Goal: Answer question/provide support: Share knowledge or assist other users

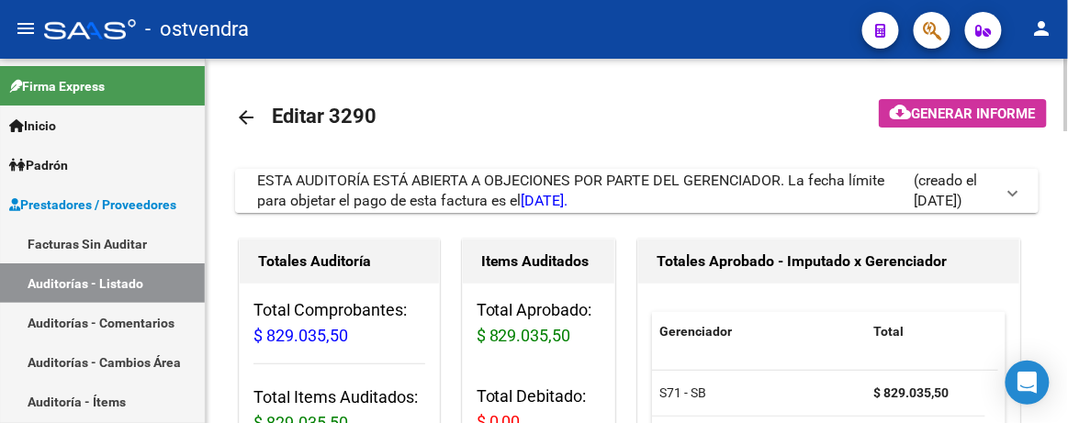
click at [447, 194] on span "ESTA AUDITORÍA ESTÁ ABIERTA A OBJECIONES POR PARTE DEL GERENCIADOR. La fecha lí…" at bounding box center [570, 191] width 627 height 38
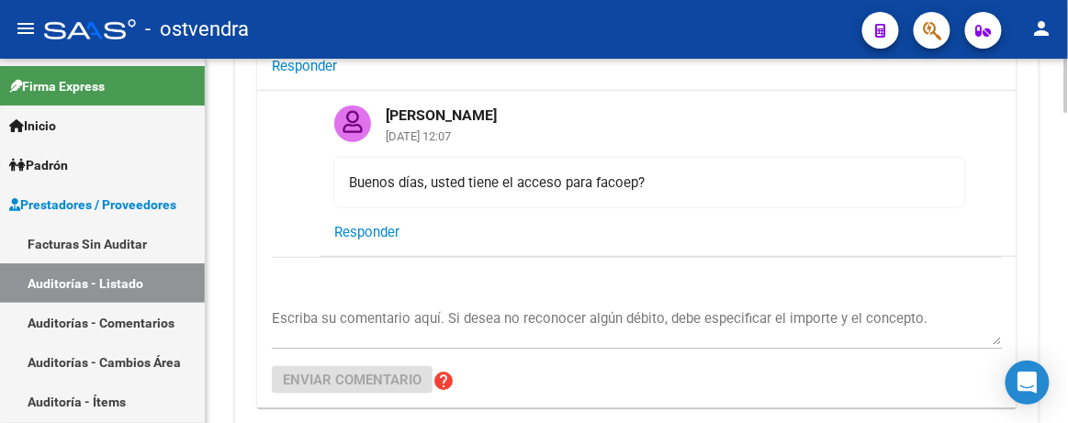
scroll to position [417, 0]
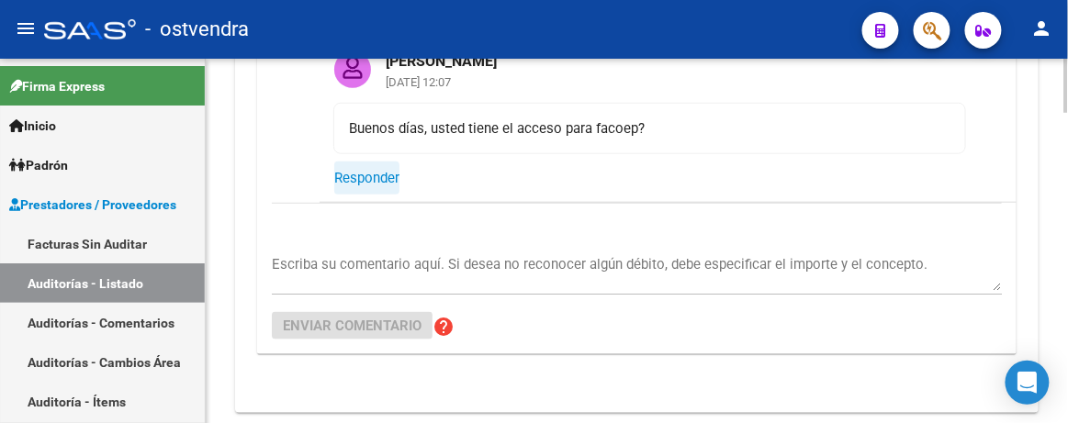
click at [347, 174] on span "Responder" at bounding box center [366, 178] width 65 height 17
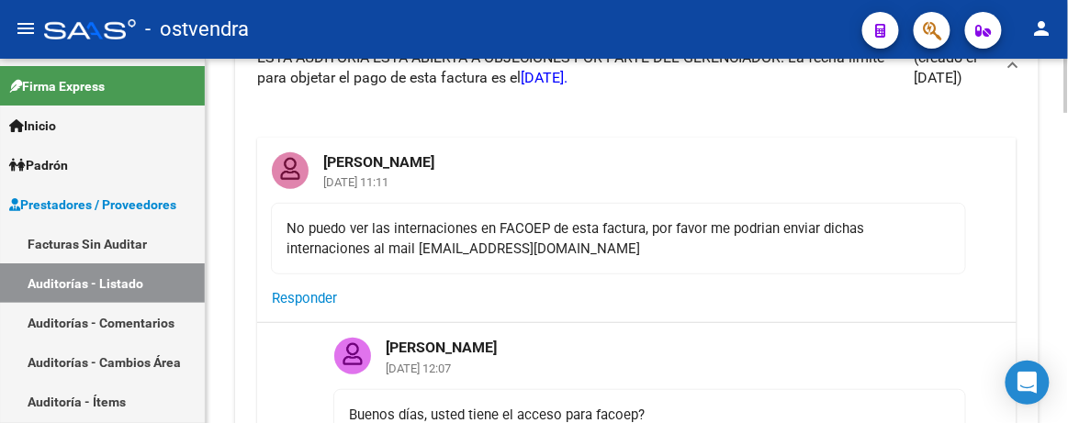
scroll to position [83, 0]
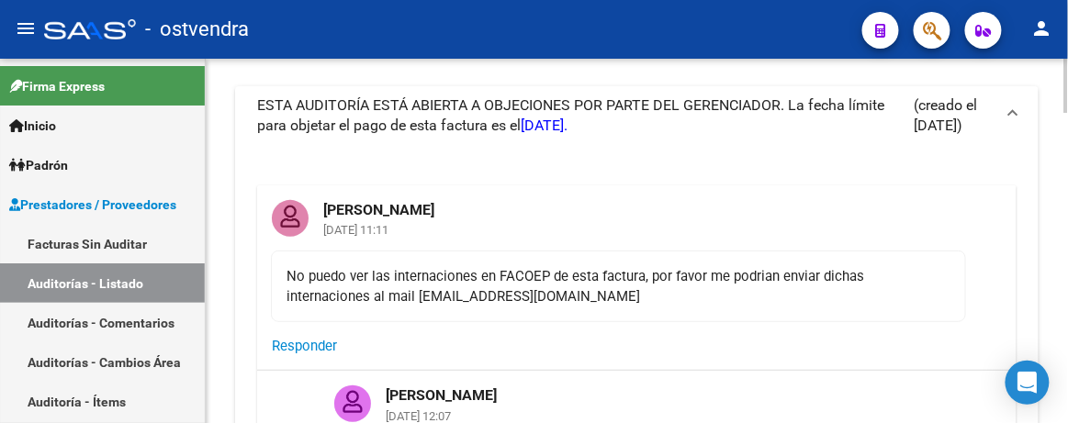
click at [414, 283] on div "No puedo ver las internaciones en FACOEP de esta factura, por favor me podrian …" at bounding box center [619, 286] width 664 height 40
click at [550, 112] on span "ESTA AUDITORÍA ESTÁ ABIERTA A OBJECIONES POR PARTE DEL GERENCIADOR. La fecha lí…" at bounding box center [570, 115] width 627 height 38
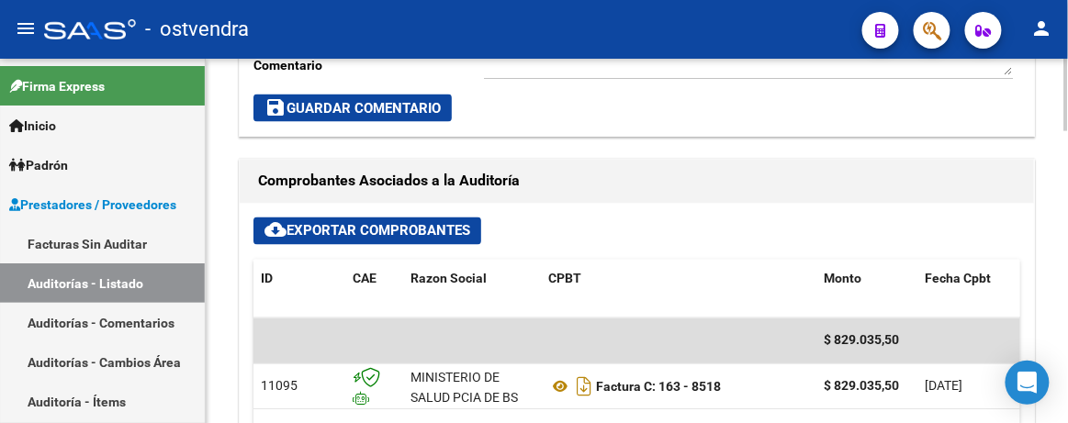
scroll to position [751, 0]
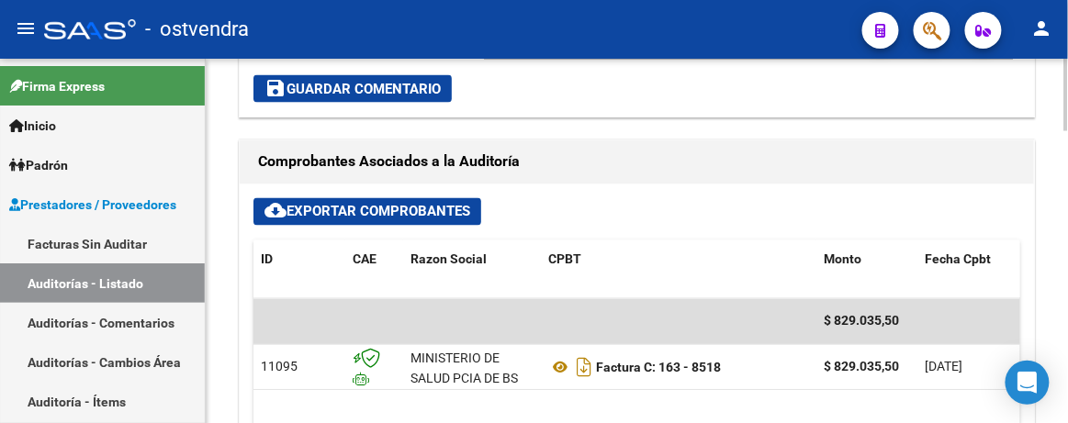
scroll to position [751, 0]
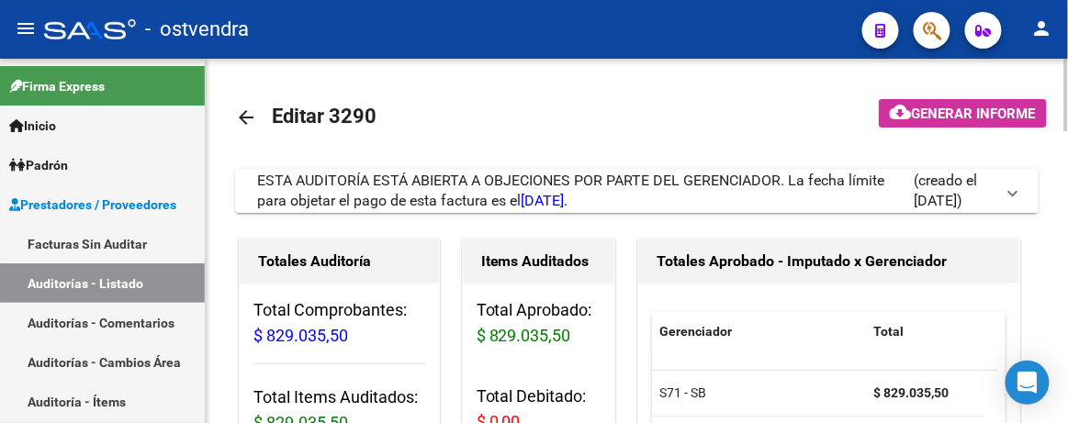
click at [491, 186] on span "ESTA AUDITORÍA ESTÁ ABIERTA A OBJECIONES POR PARTE DEL GERENCIADOR. La fecha lí…" at bounding box center [570, 191] width 627 height 38
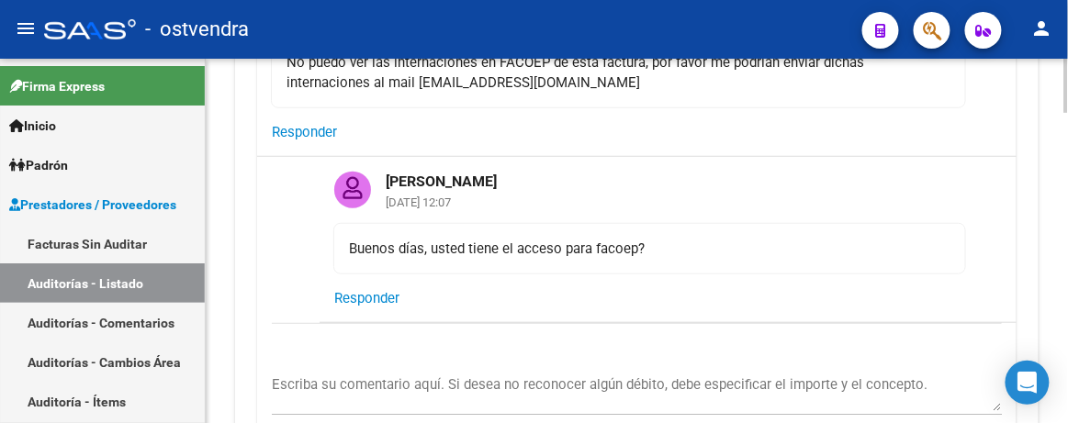
scroll to position [333, 0]
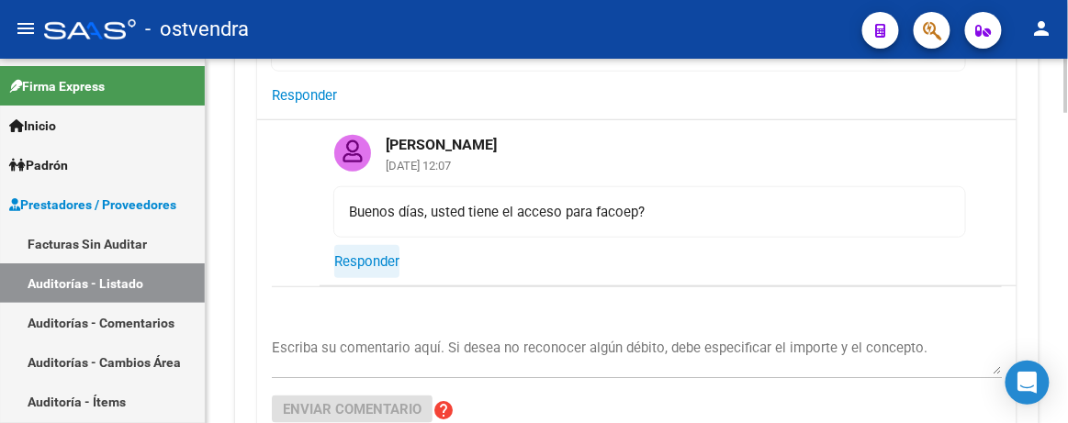
click at [366, 257] on span "Responder" at bounding box center [366, 261] width 65 height 17
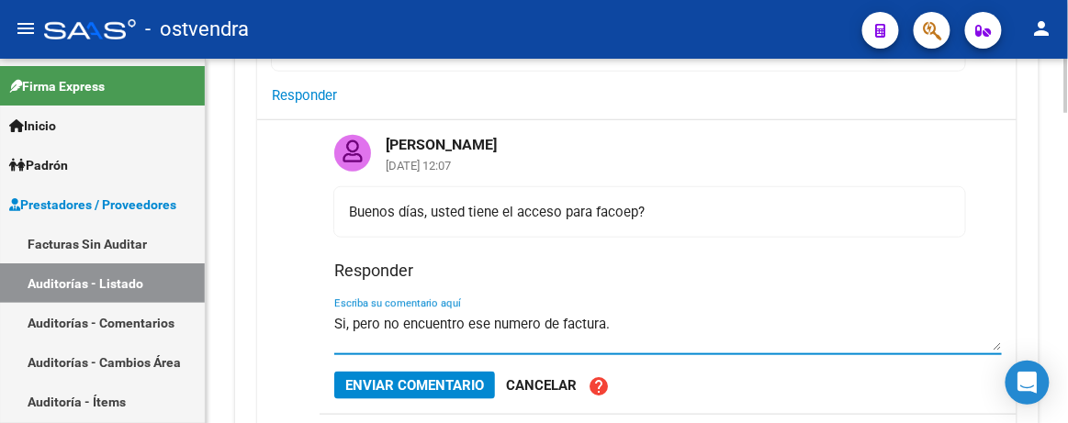
type textarea "Si, pero no encuentro ese numero de factura."
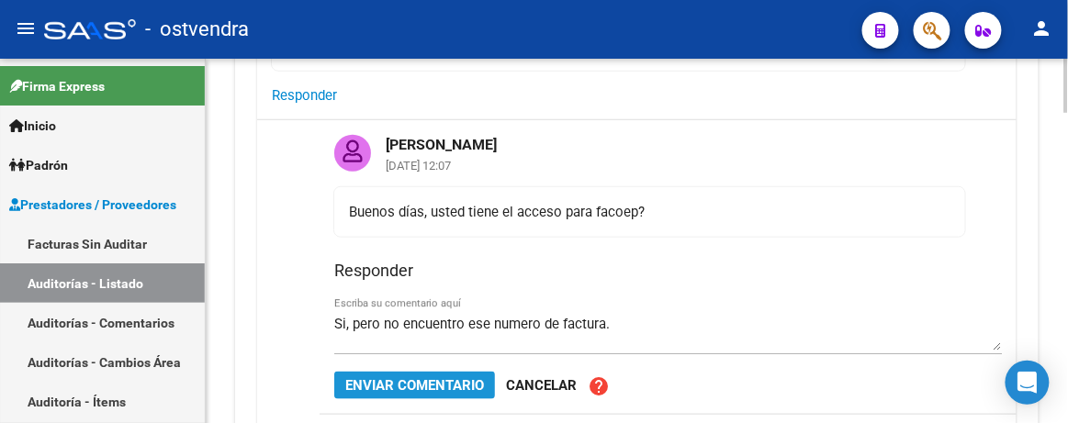
click at [440, 378] on span "Enviar comentario" at bounding box center [414, 385] width 139 height 17
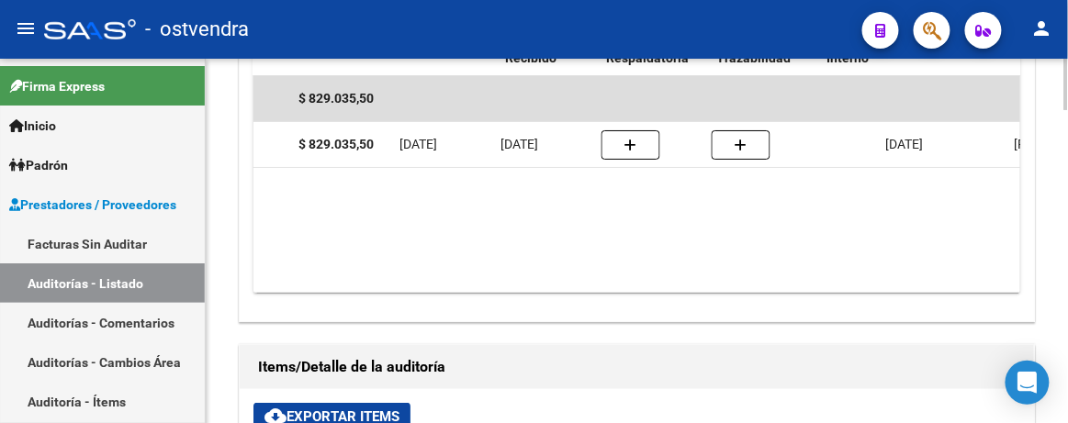
scroll to position [0, 520]
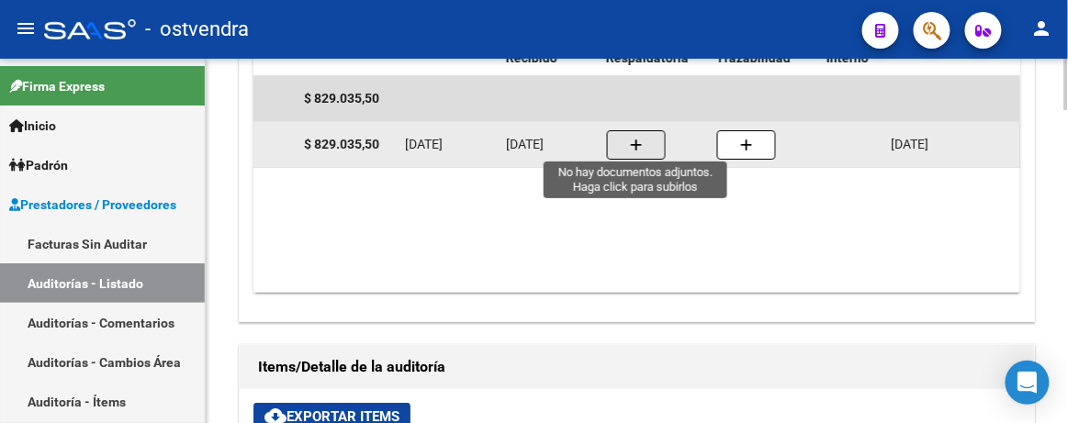
click at [628, 139] on button "button" at bounding box center [636, 144] width 59 height 29
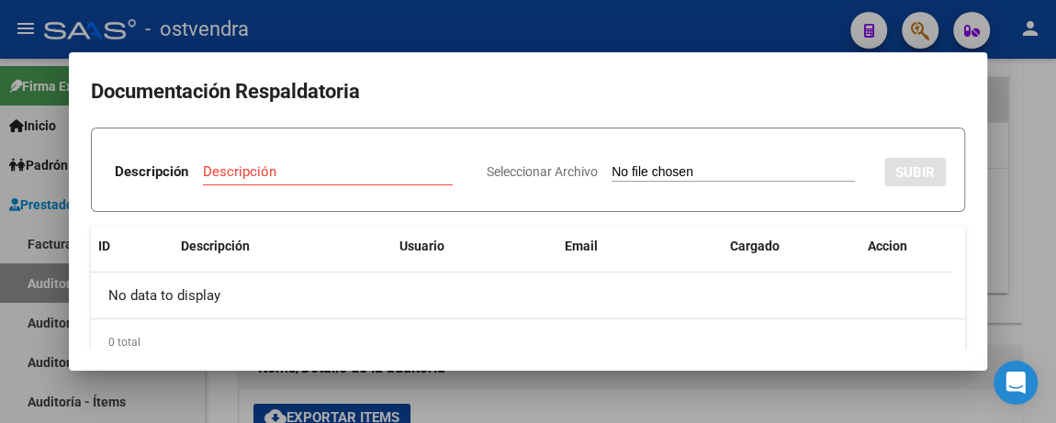
click at [996, 105] on div at bounding box center [528, 211] width 1056 height 423
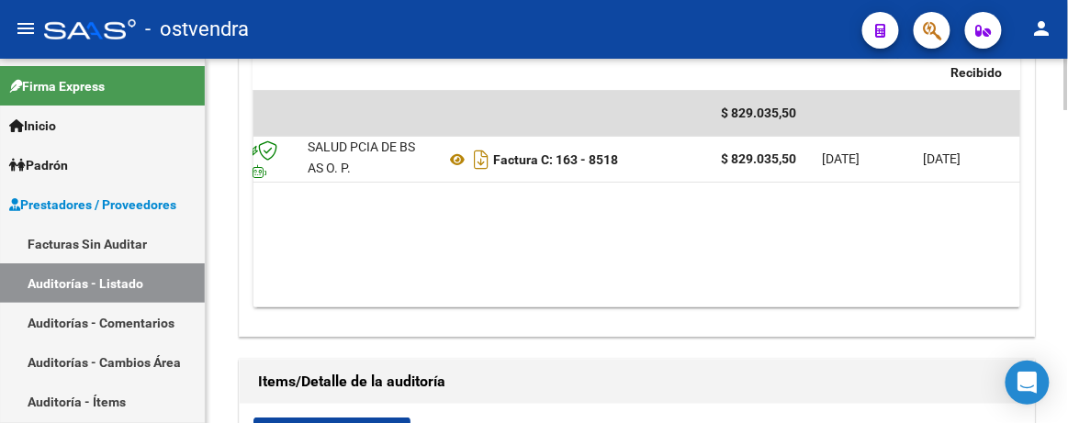
scroll to position [0, 0]
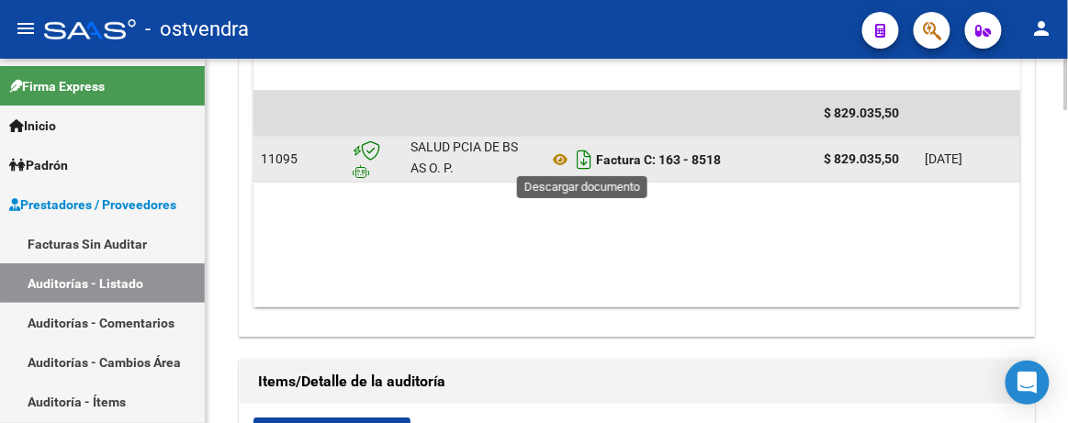
click at [584, 158] on icon "Descargar documento" at bounding box center [584, 159] width 24 height 29
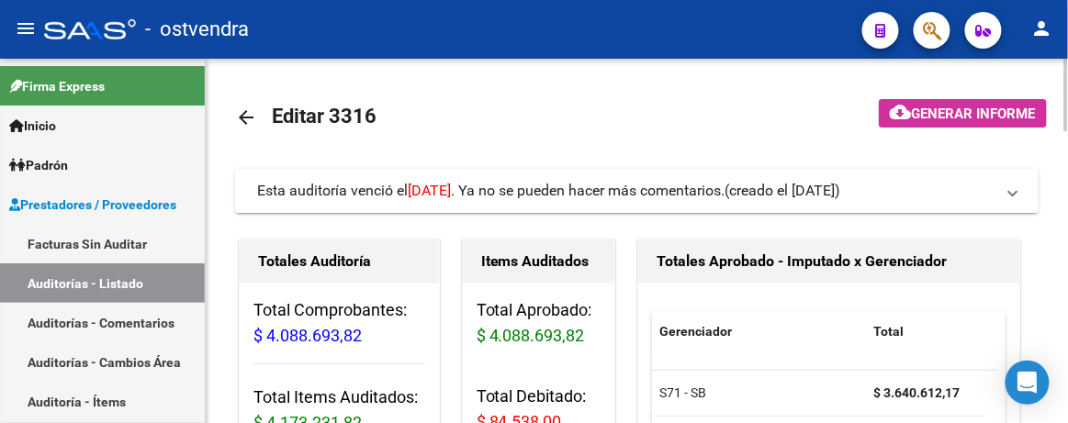
click at [607, 208] on mat-expansion-panel-header "Esta auditoría venció el 12/10/2025 . Ya no se pueden hacer más comentarios. (c…" at bounding box center [637, 191] width 804 height 44
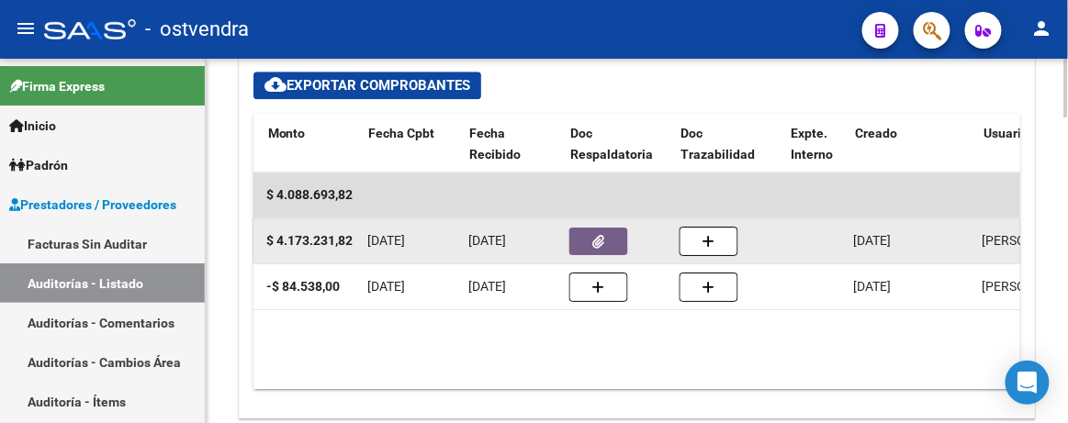
scroll to position [0, 556]
click at [591, 230] on button "button" at bounding box center [600, 242] width 59 height 28
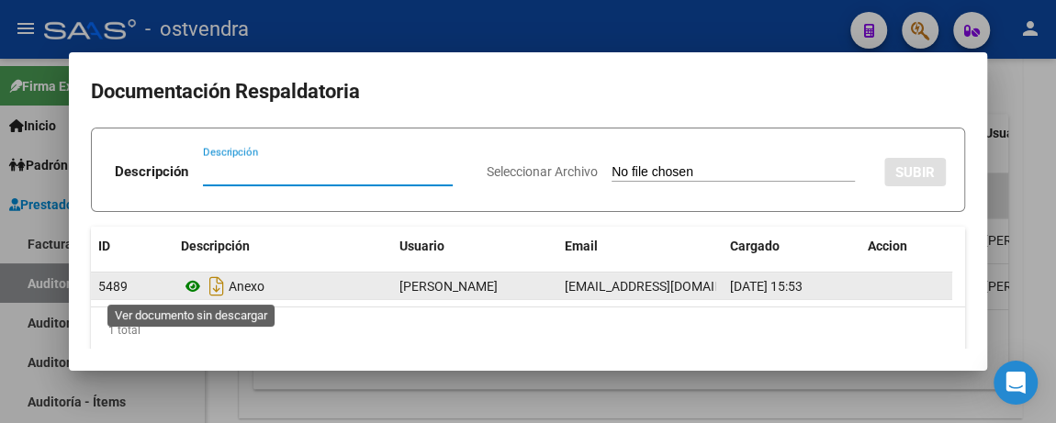
click at [197, 287] on icon at bounding box center [193, 287] width 24 height 22
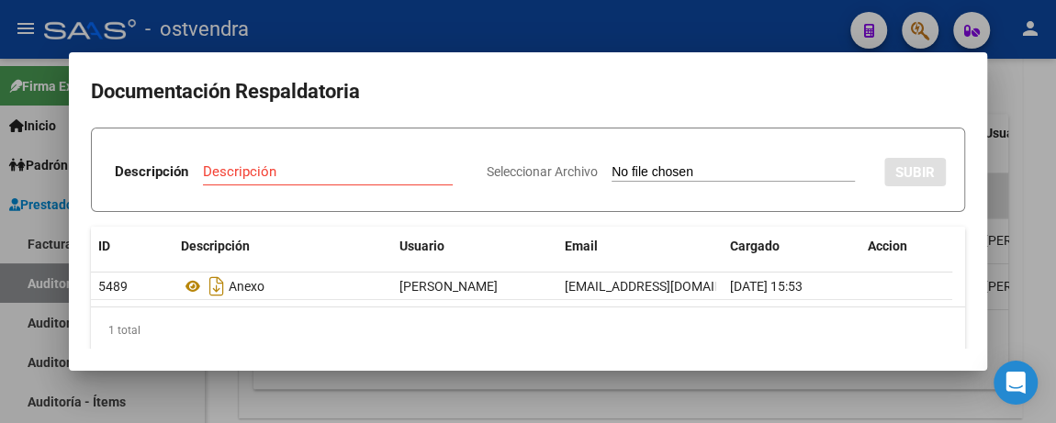
click at [1035, 165] on div at bounding box center [528, 211] width 1056 height 423
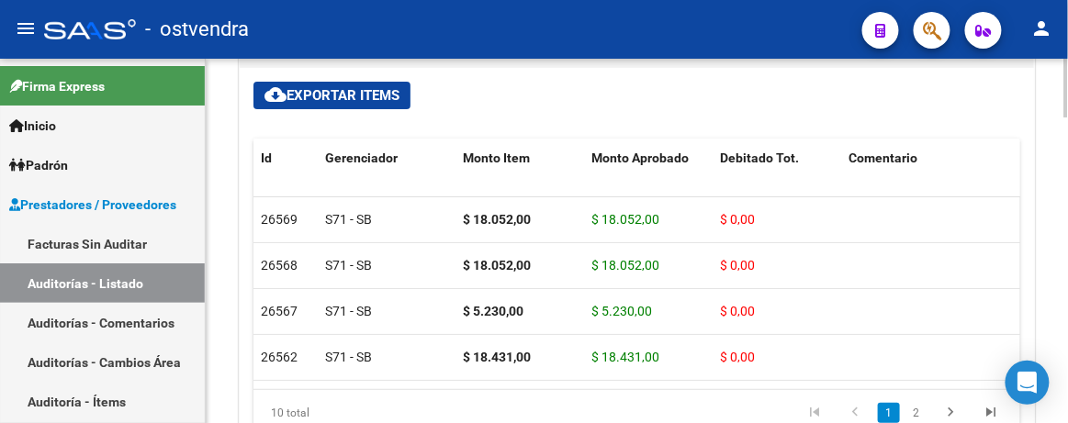
scroll to position [1357, 0]
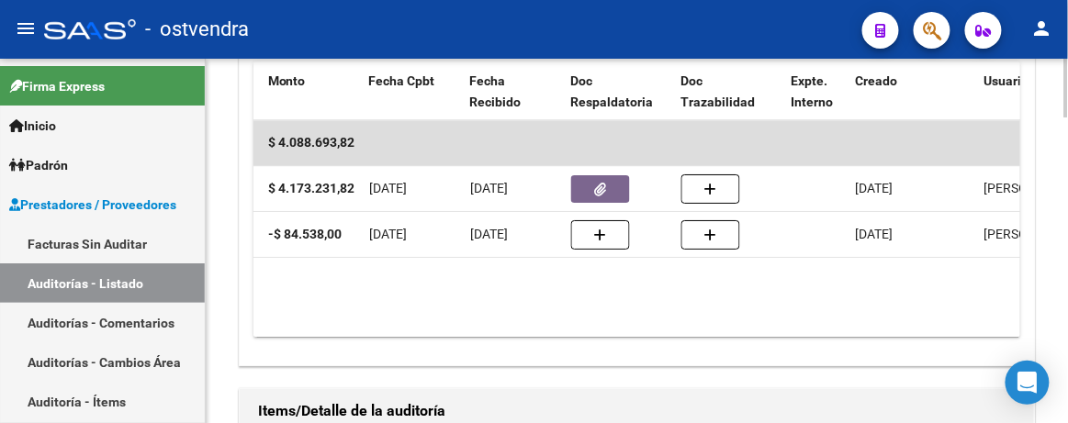
click at [1064, 157] on div at bounding box center [1066, 241] width 5 height 365
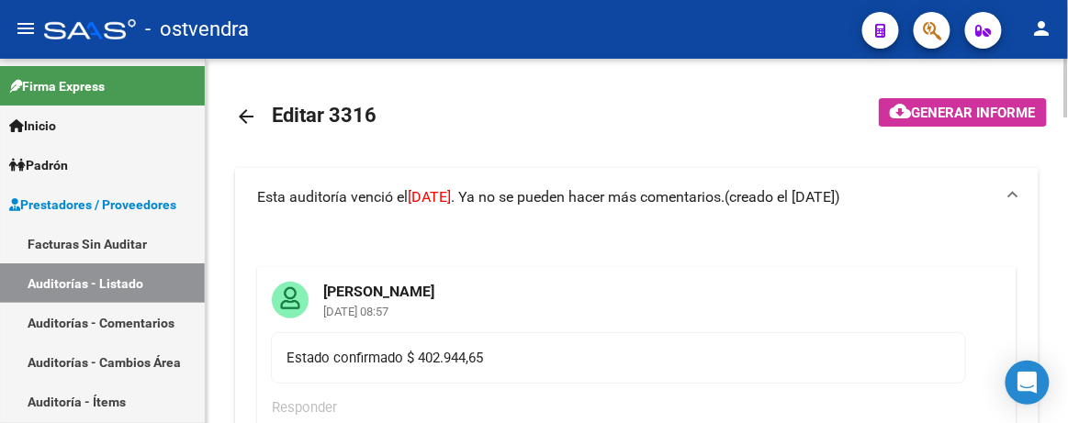
scroll to position [0, 0]
click at [1019, 201] on mat-expansion-panel-header "Esta auditoría venció el 12/10/2025 . Ya no se pueden hacer más comentarios. (c…" at bounding box center [637, 198] width 804 height 59
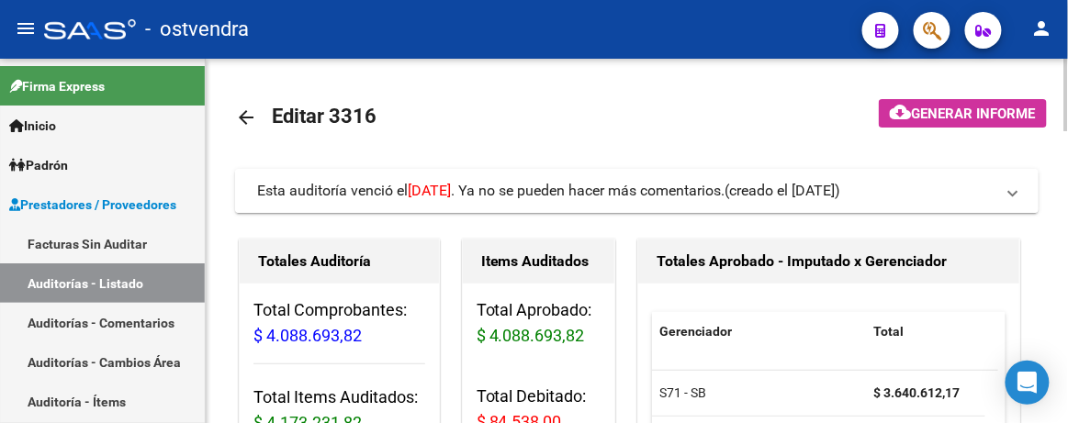
click at [1019, 197] on mat-expansion-panel-header "Esta auditoría venció el 12/10/2025 . Ya no se pueden hacer más comentarios. (c…" at bounding box center [637, 191] width 804 height 44
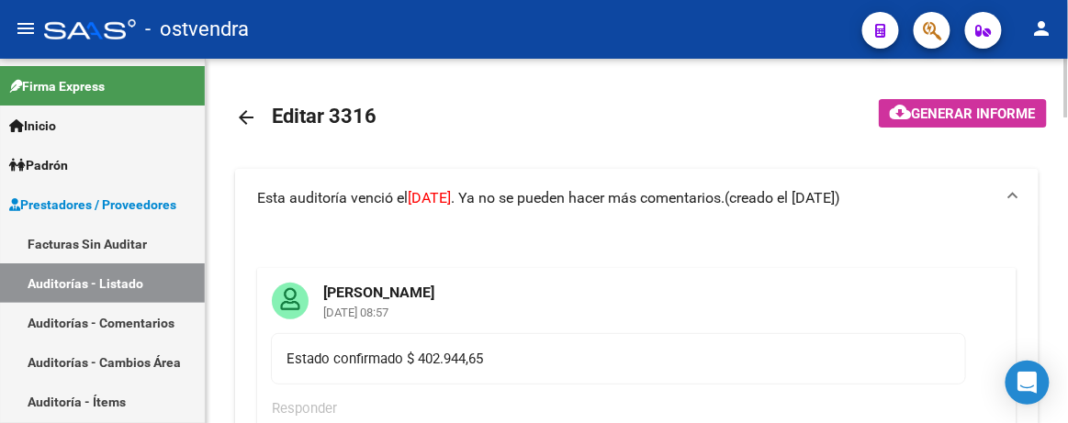
click at [1019, 197] on mat-expansion-panel-header "Esta auditoría venció el 12/10/2025 . Ya no se pueden hacer más comentarios. (c…" at bounding box center [637, 198] width 804 height 59
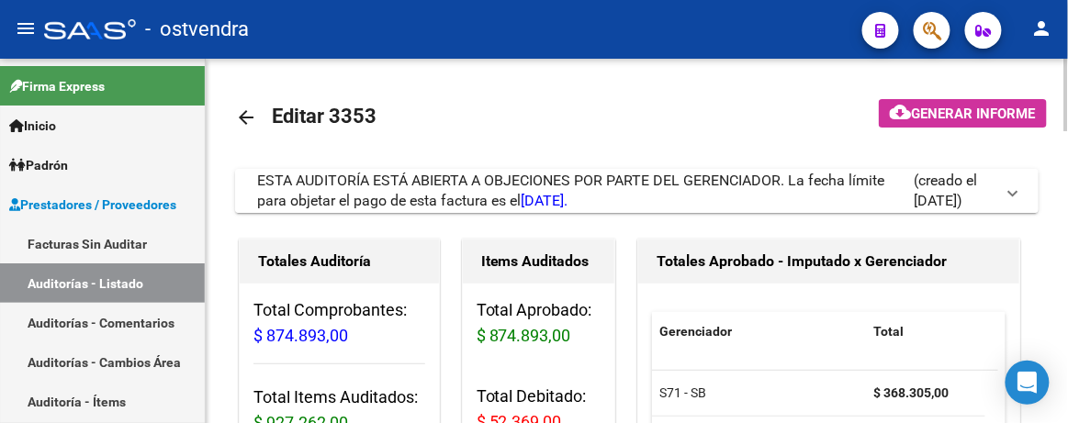
click at [502, 194] on span "ESTA AUDITORÍA ESTÁ ABIERTA A OBJECIONES POR PARTE DEL GERENCIADOR. La fecha lí…" at bounding box center [570, 191] width 627 height 38
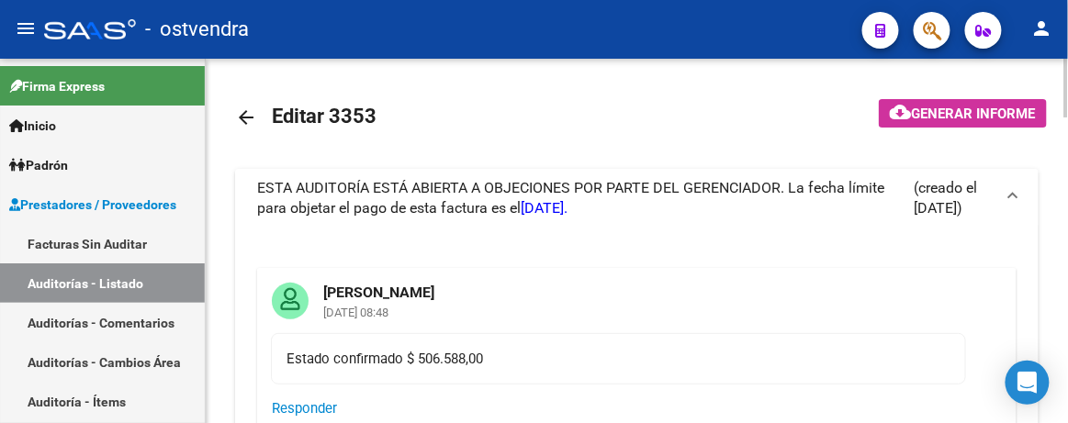
click at [478, 186] on span "ESTA AUDITORÍA ESTÁ ABIERTA A OBJECIONES POR PARTE DEL GERENCIADOR. La fecha lí…" at bounding box center [570, 198] width 627 height 38
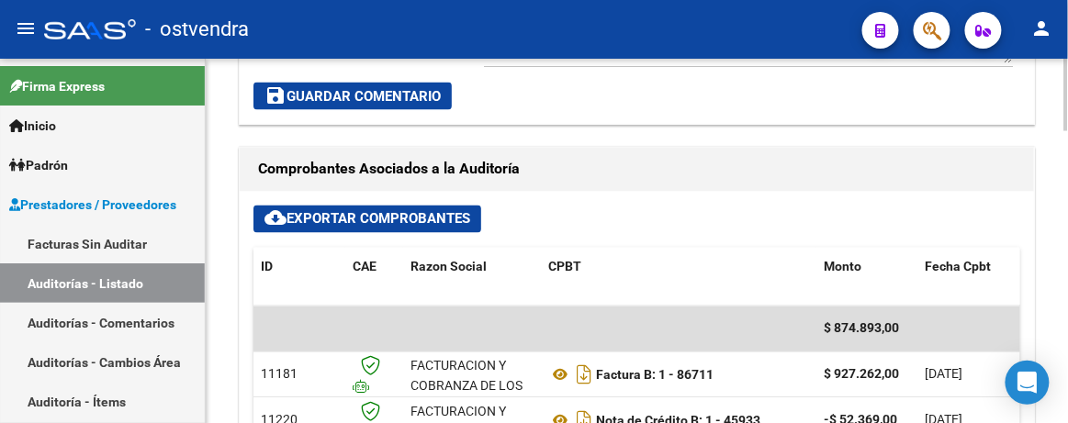
scroll to position [835, 0]
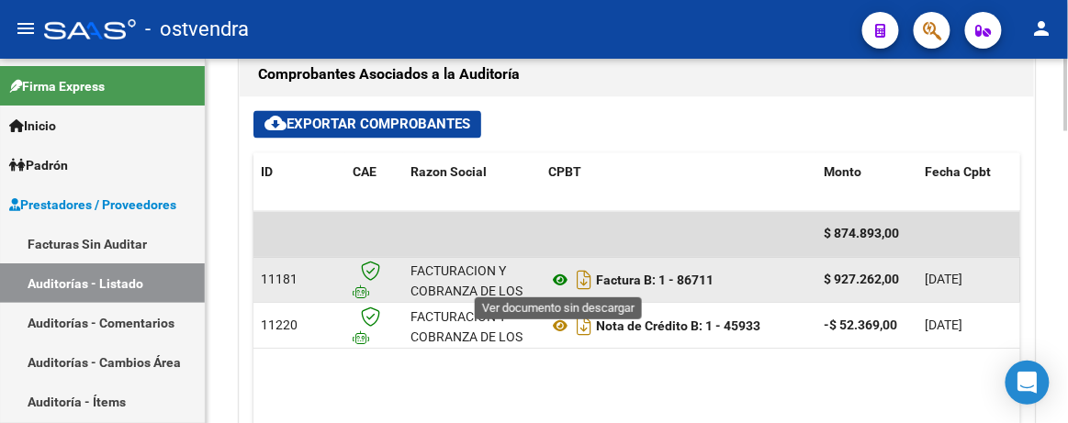
click at [559, 275] on icon at bounding box center [560, 281] width 24 height 22
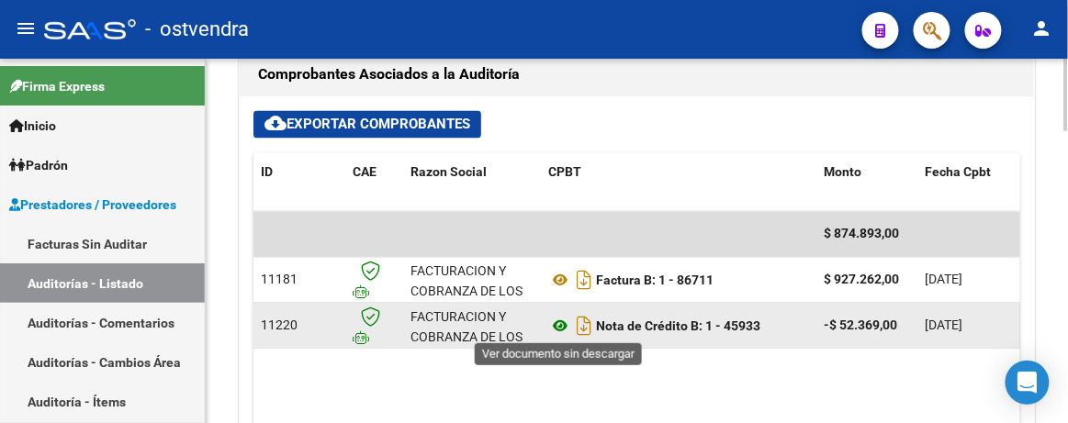
click at [559, 328] on icon at bounding box center [560, 327] width 24 height 22
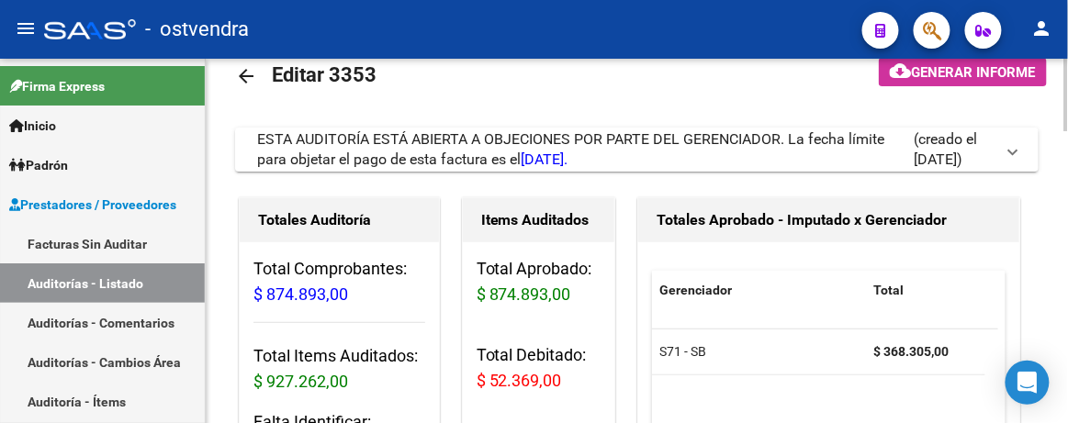
scroll to position [0, 0]
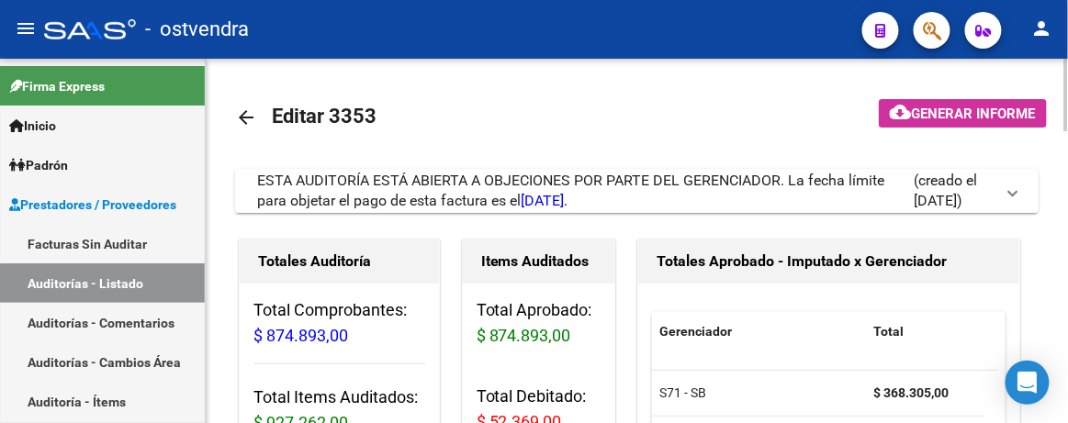
click at [436, 178] on span "ESTA AUDITORÍA ESTÁ ABIERTA A OBJECIONES POR PARTE DEL GERENCIADOR. La fecha lí…" at bounding box center [570, 191] width 627 height 38
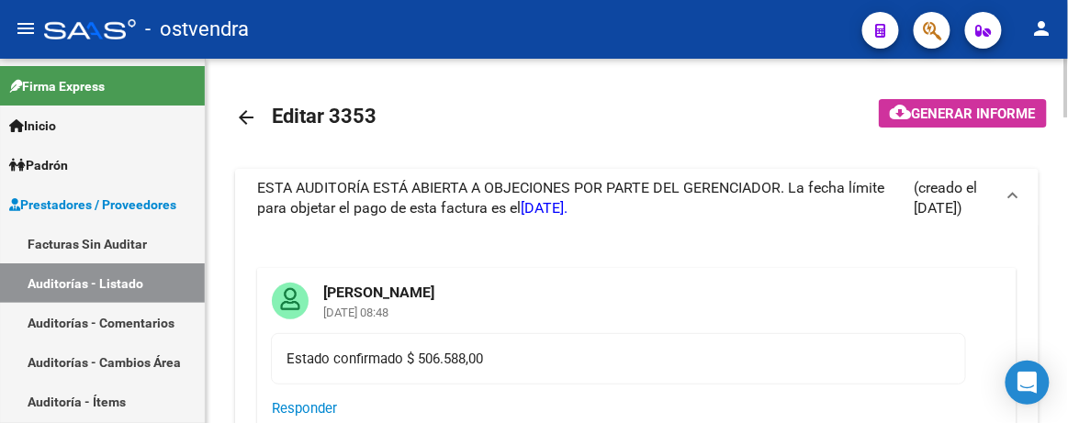
click at [557, 204] on span "13/10/2025." at bounding box center [544, 207] width 47 height 17
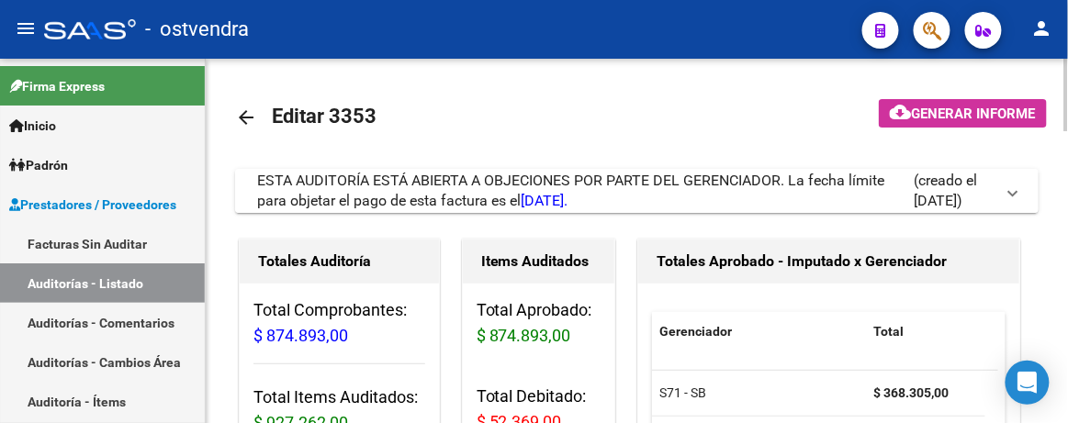
click at [557, 204] on span "13/10/2025." at bounding box center [544, 200] width 47 height 17
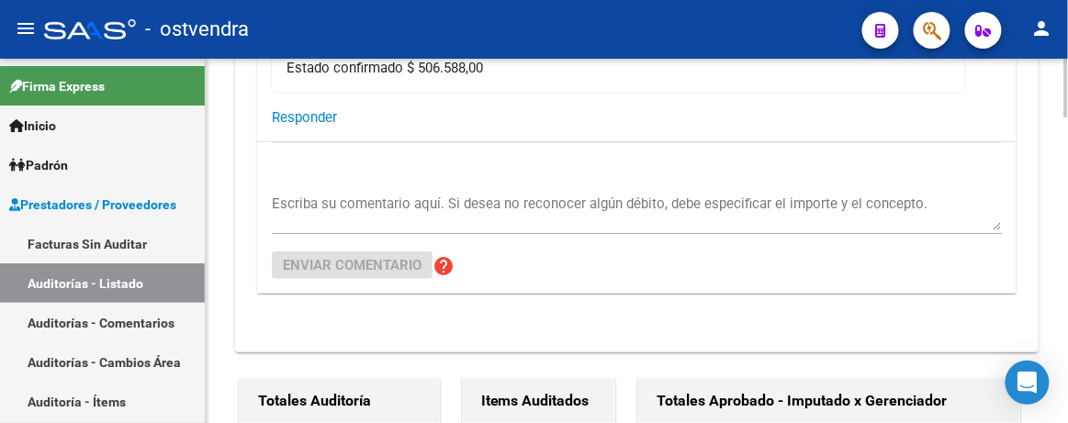
scroll to position [333, 0]
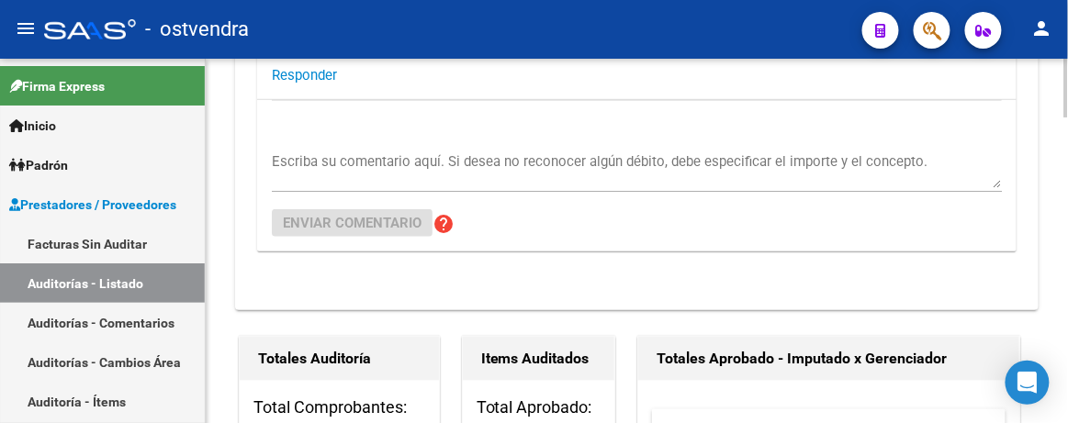
click at [338, 163] on textarea "Escriba su comentario aquí. Si desea no reconocer algún débito, debe especifica…" at bounding box center [637, 170] width 730 height 37
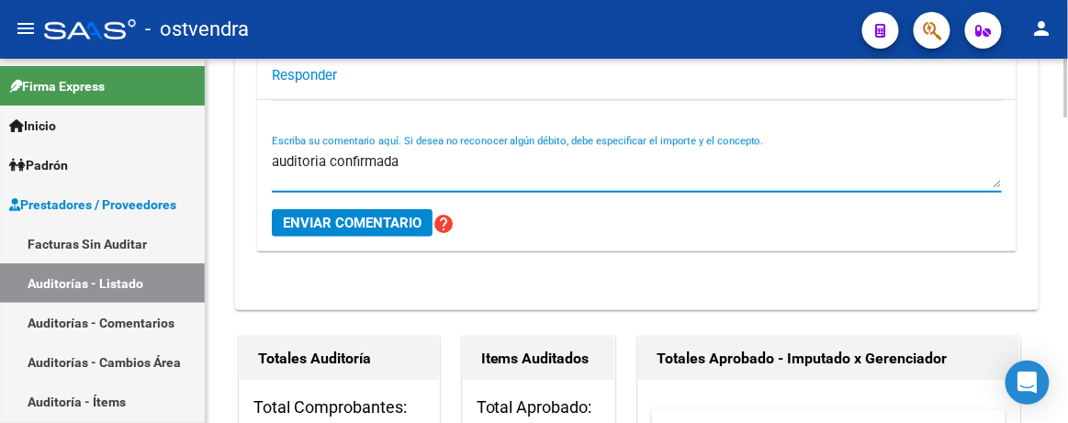
type textarea "auditoria confirmada"
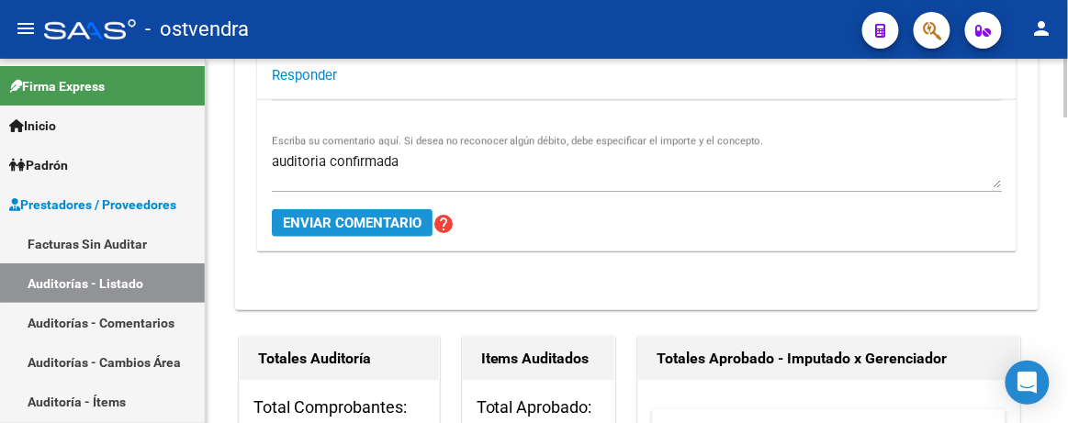
click at [320, 231] on button "Enviar comentario" at bounding box center [352, 223] width 161 height 28
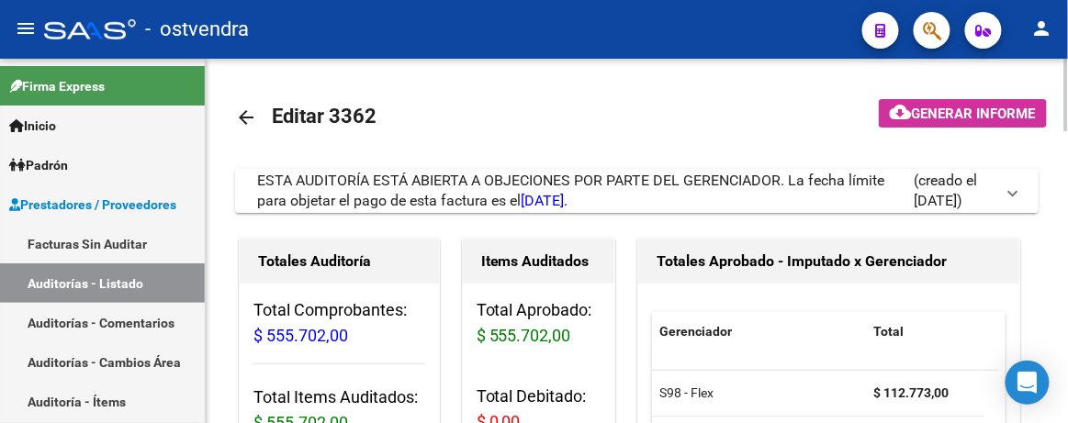
click at [557, 181] on span "ESTA AUDITORÍA ESTÁ ABIERTA A OBJECIONES POR PARTE DEL GERENCIADOR. La fecha lí…" at bounding box center [570, 191] width 627 height 38
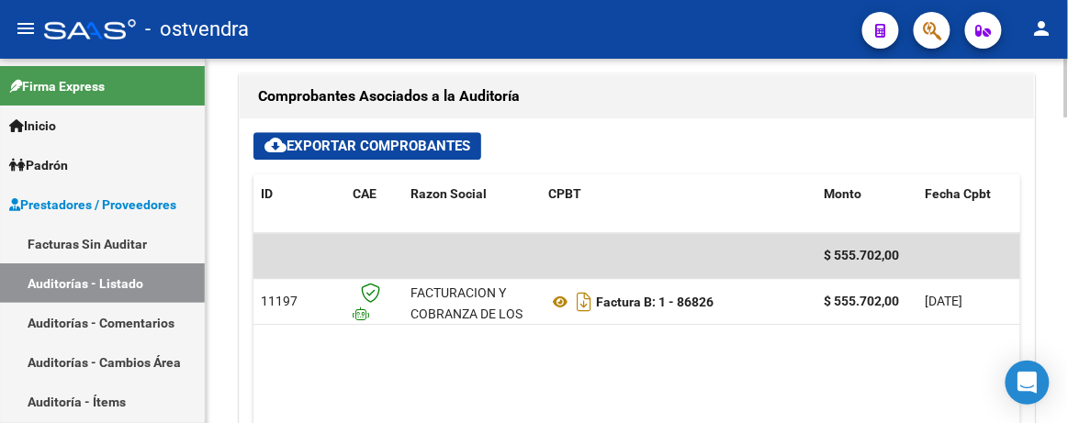
scroll to position [1252, 0]
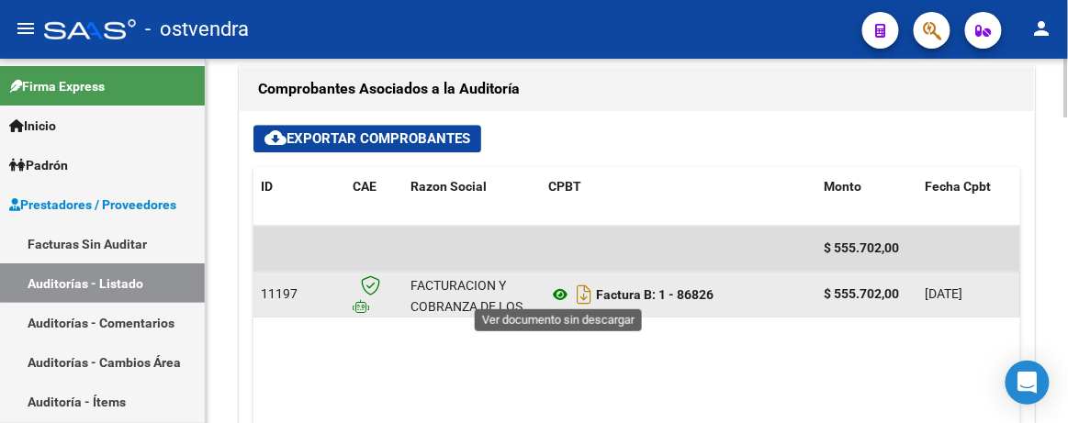
click at [551, 287] on icon at bounding box center [560, 295] width 24 height 22
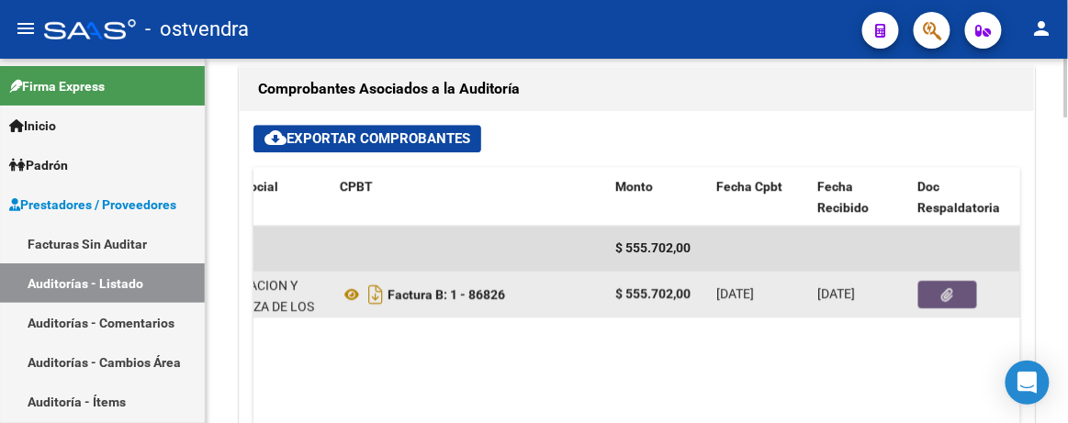
click at [946, 298] on icon "button" at bounding box center [948, 295] width 12 height 14
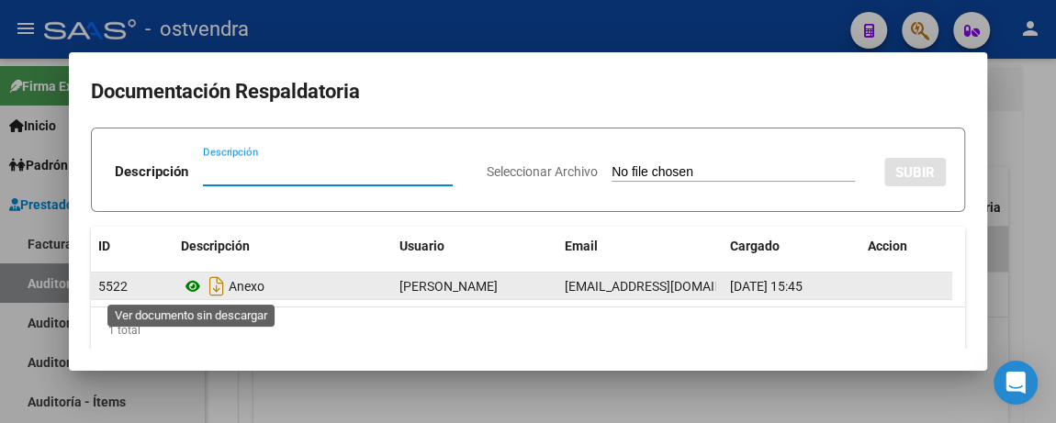
click at [195, 284] on icon at bounding box center [193, 287] width 24 height 22
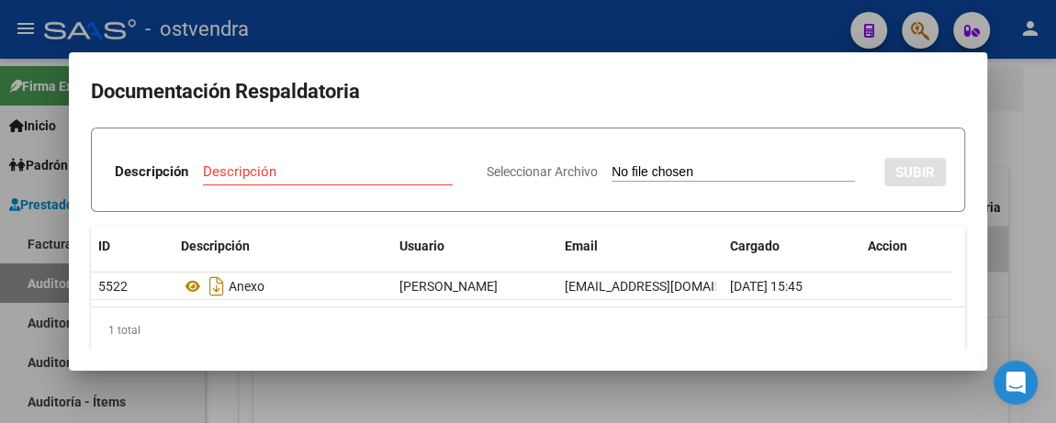
click at [1009, 123] on div at bounding box center [528, 211] width 1056 height 423
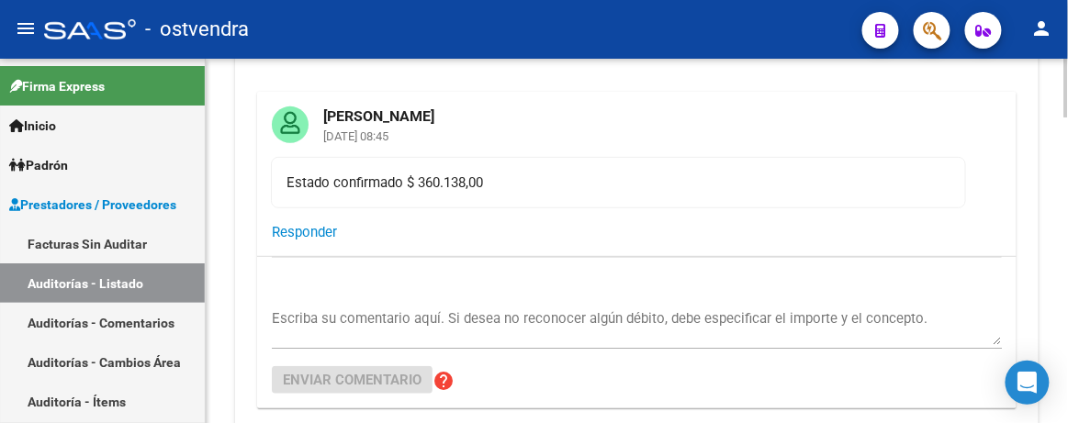
scroll to position [250, 0]
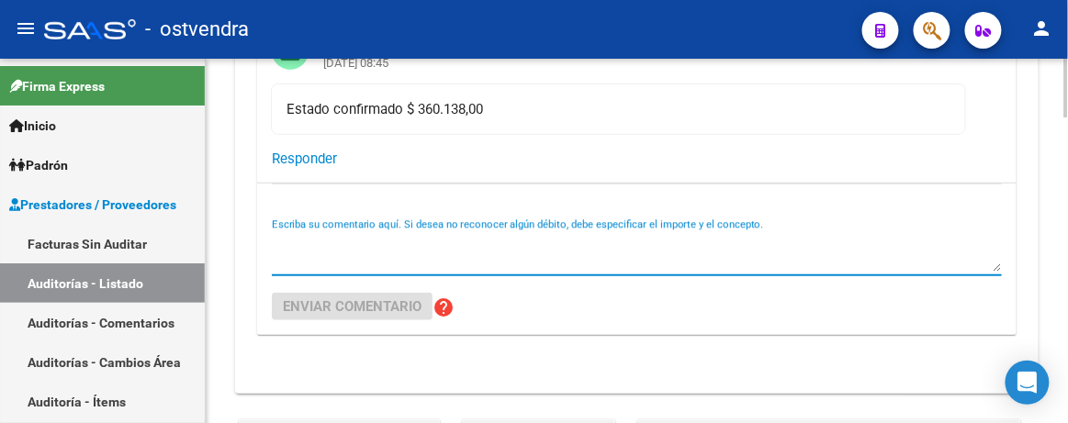
click at [365, 252] on textarea "Escriba su comentario aquí. Si desea no reconocer algún débito, debe especifica…" at bounding box center [637, 253] width 730 height 37
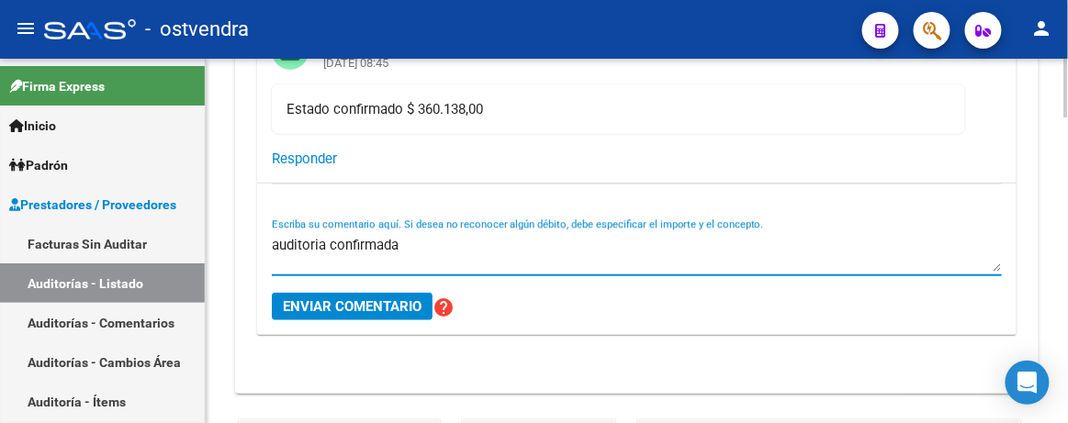
type textarea "auditoria confirmada"
click at [302, 304] on span "Enviar comentario" at bounding box center [352, 306] width 139 height 17
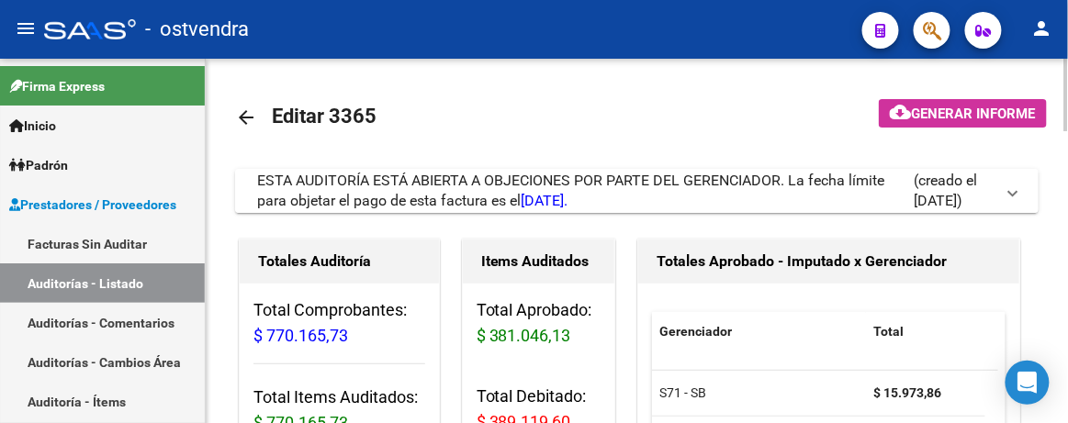
click at [548, 184] on span "ESTA AUDITORÍA ESTÁ ABIERTA A OBJECIONES POR PARTE DEL GERENCIADOR. La fecha lí…" at bounding box center [570, 191] width 627 height 38
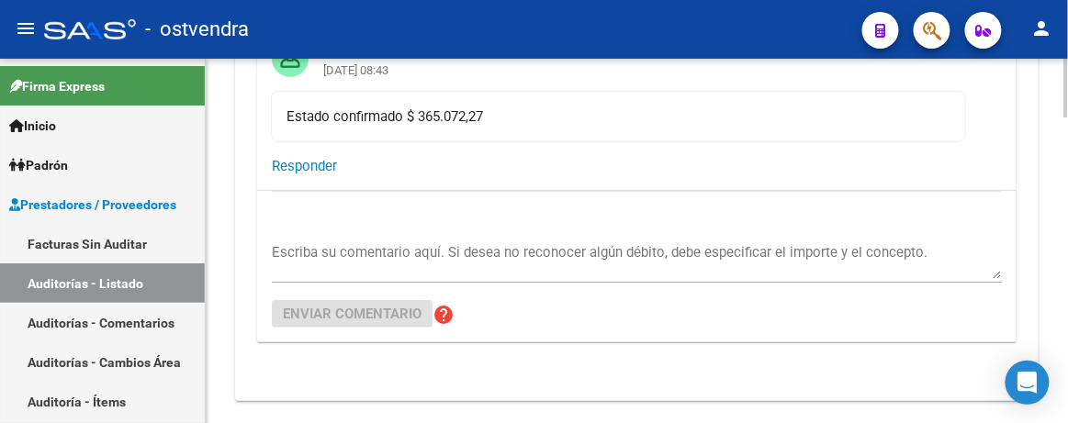
scroll to position [250, 0]
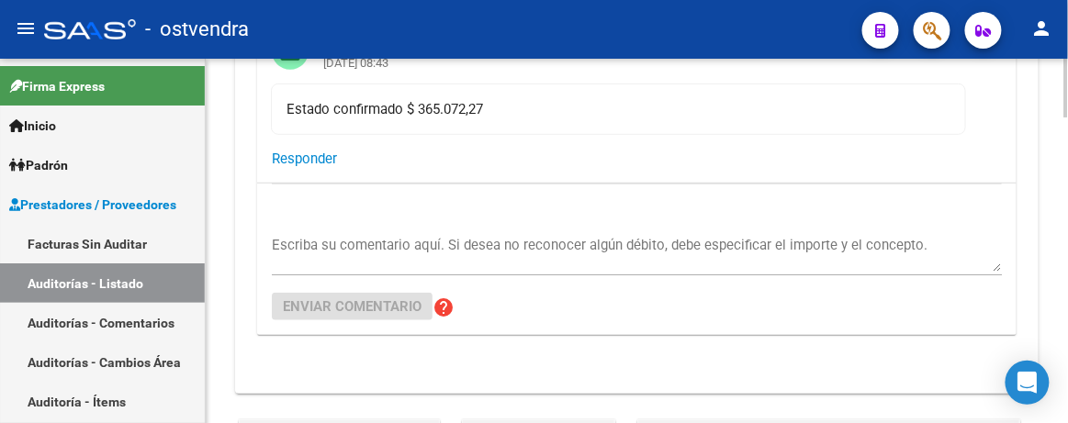
click at [298, 257] on textarea "Escriba su comentario aquí. Si desea no reconocer algún débito, debe especifica…" at bounding box center [637, 253] width 730 height 37
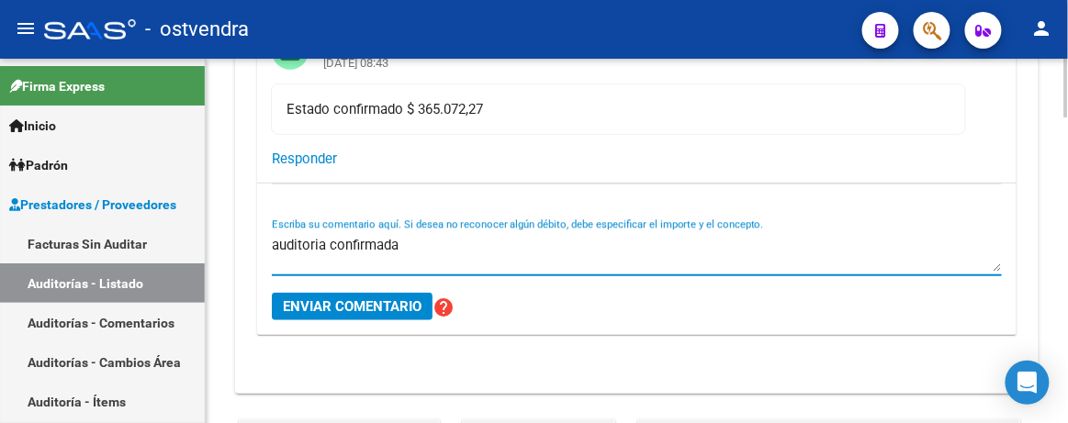
type textarea "auditoria confirmada"
click at [366, 312] on span "Enviar comentario" at bounding box center [352, 306] width 139 height 17
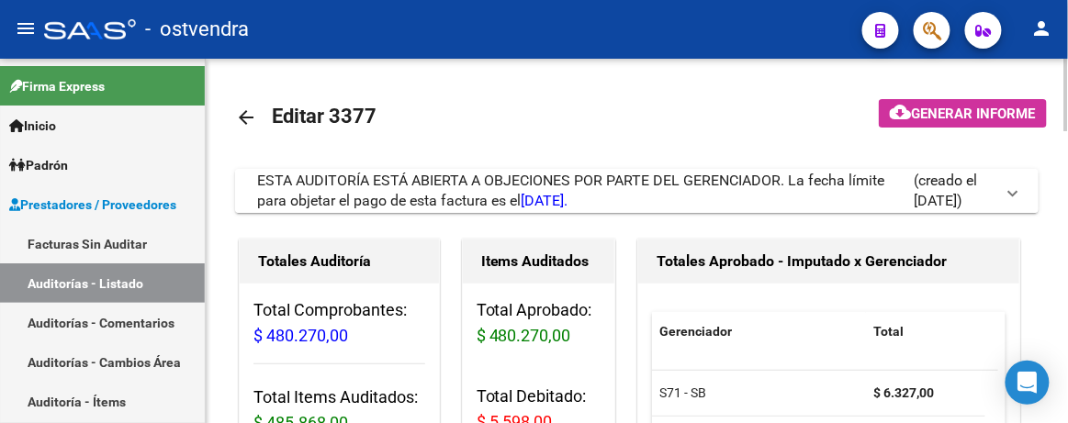
click at [502, 191] on div "ESTA AUDITORÍA ESTÁ ABIERTA A OBJECIONES POR PARTE DEL GERENCIADOR. La fecha lí…" at bounding box center [585, 191] width 657 height 40
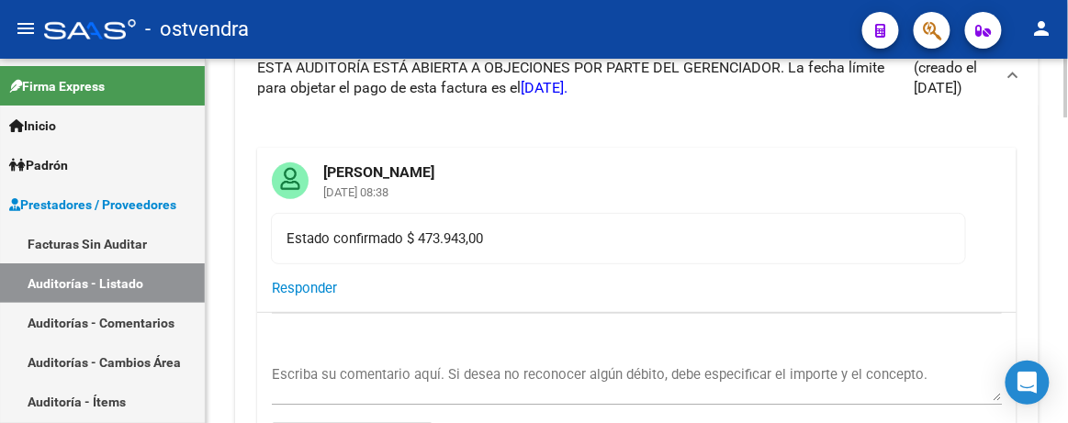
scroll to position [250, 0]
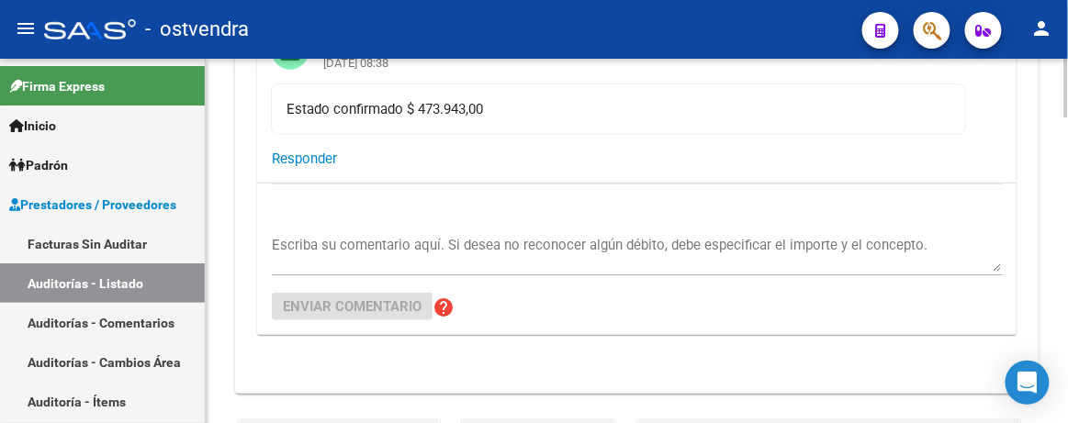
click at [287, 250] on textarea "Escriba su comentario aquí. Si desea no reconocer algún débito, debe especifica…" at bounding box center [637, 253] width 730 height 37
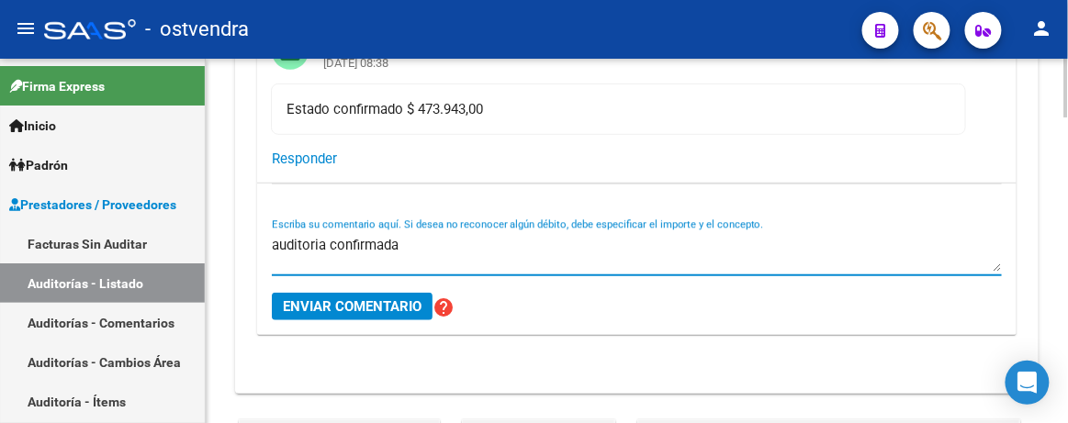
type textarea "auditoria confirmada"
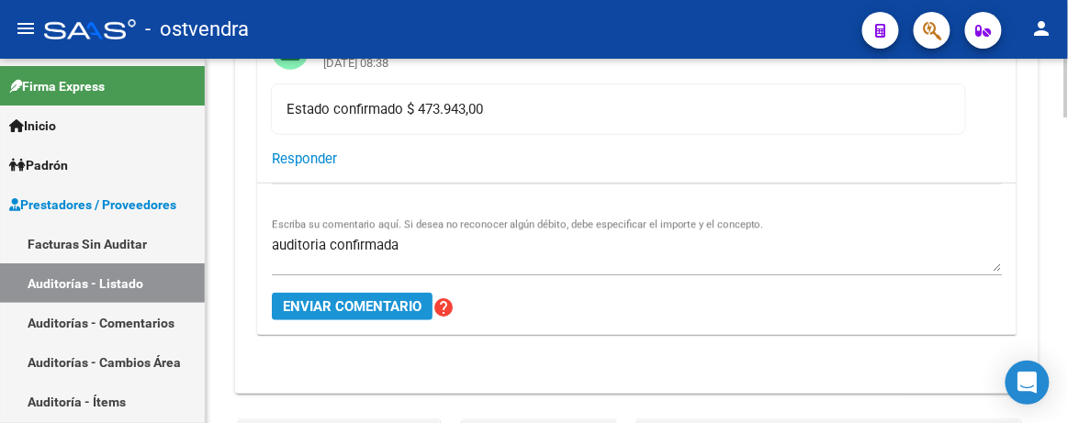
click at [314, 302] on span "Enviar comentario" at bounding box center [352, 306] width 139 height 17
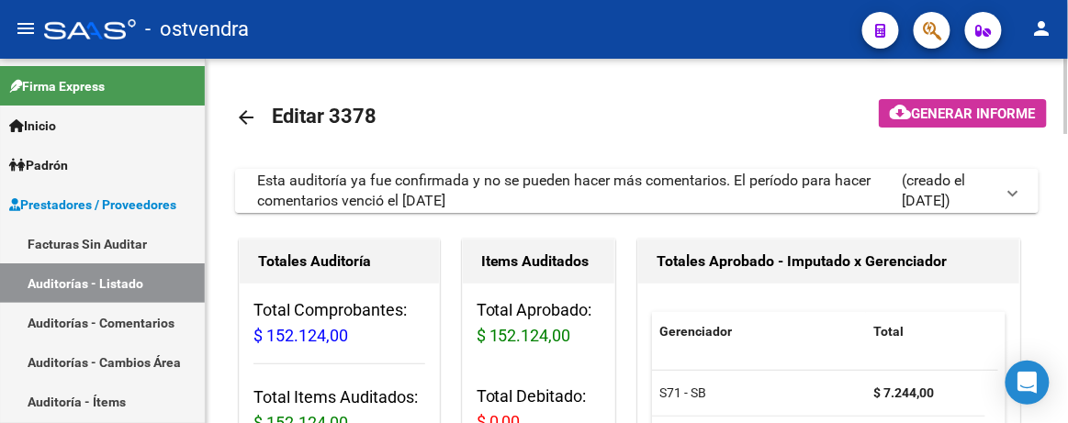
click at [576, 175] on div "Esta auditoría ya fue confirmada y no se pueden hacer más comentarios. El perío…" at bounding box center [579, 191] width 645 height 40
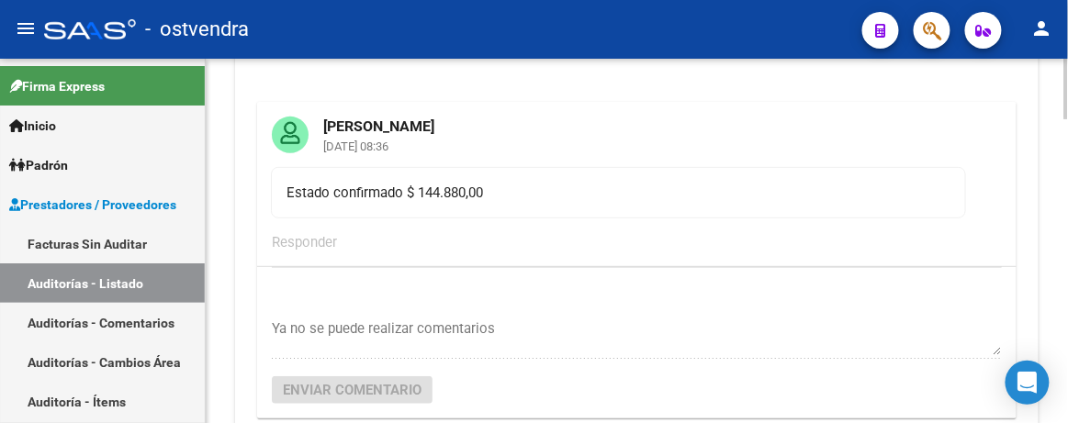
scroll to position [83, 0]
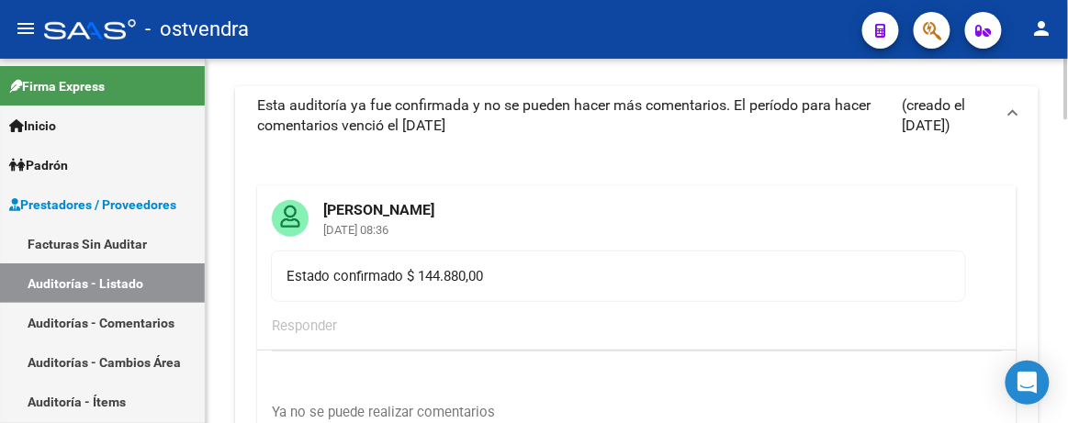
click at [663, 278] on div "Estado confirmado $ 144.880,00" at bounding box center [619, 276] width 664 height 20
click at [1036, 228] on div "Mauricio Russell 07/10/2025 08:36 Estado confirmado $ 144.880,00 Responder Ya n…" at bounding box center [637, 353] width 804 height 416
click at [1011, 111] on span at bounding box center [1012, 116] width 7 height 20
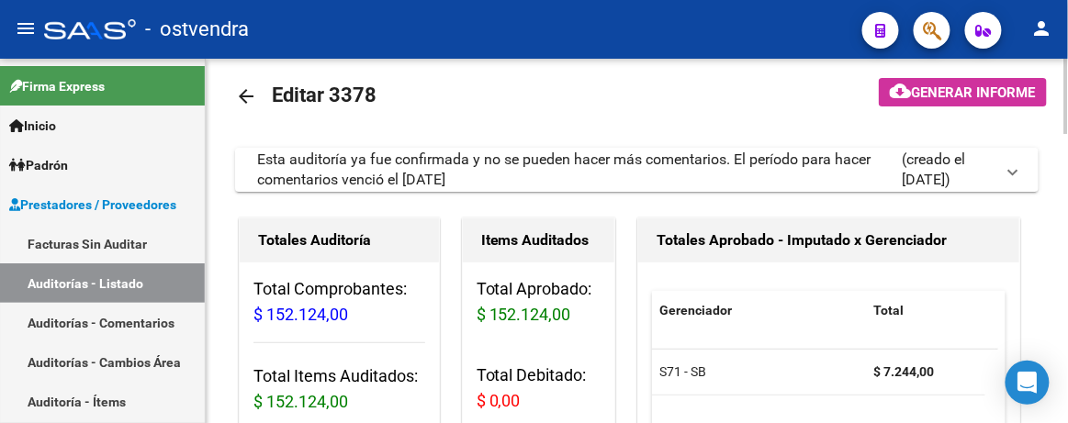
scroll to position [0, 0]
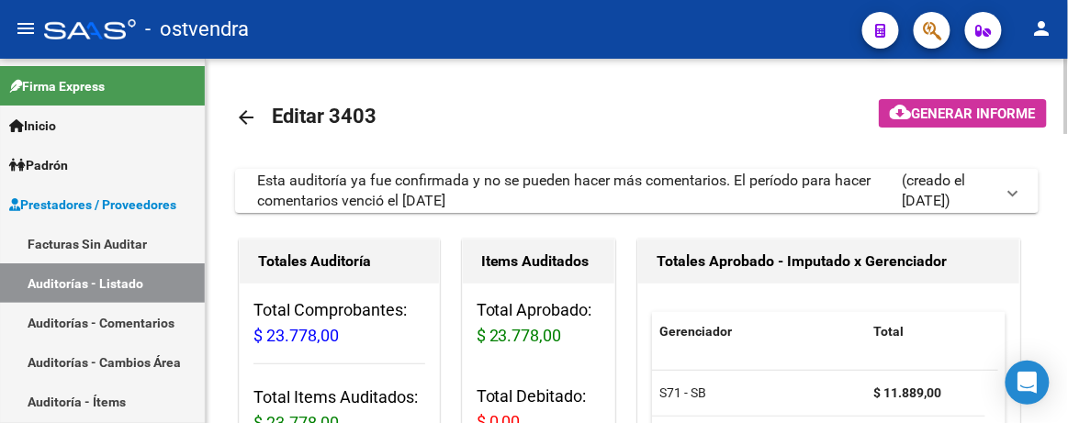
click at [704, 120] on mat-toolbar-row "arrow_back Editar 3403" at bounding box center [532, 117] width 595 height 59
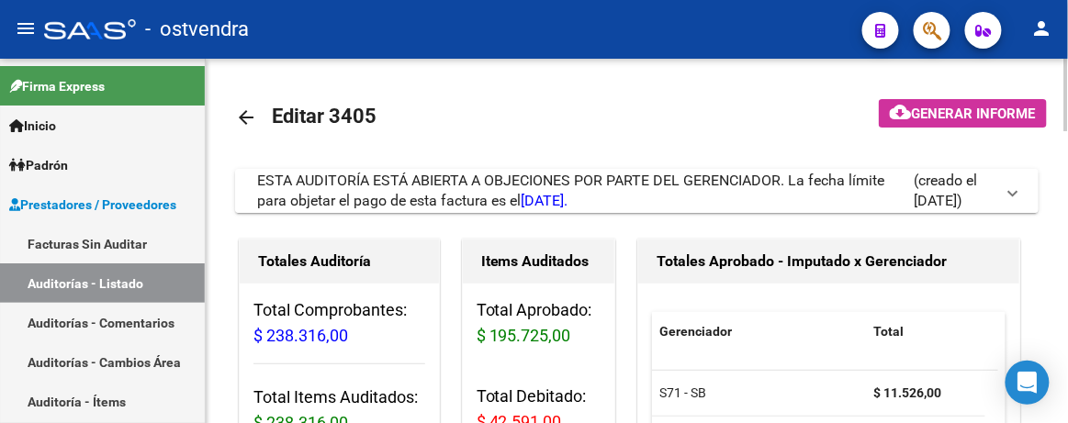
click at [504, 198] on span "ESTA AUDITORÍA ESTÁ ABIERTA A OBJECIONES POR PARTE DEL GERENCIADOR. La fecha lí…" at bounding box center [570, 191] width 627 height 38
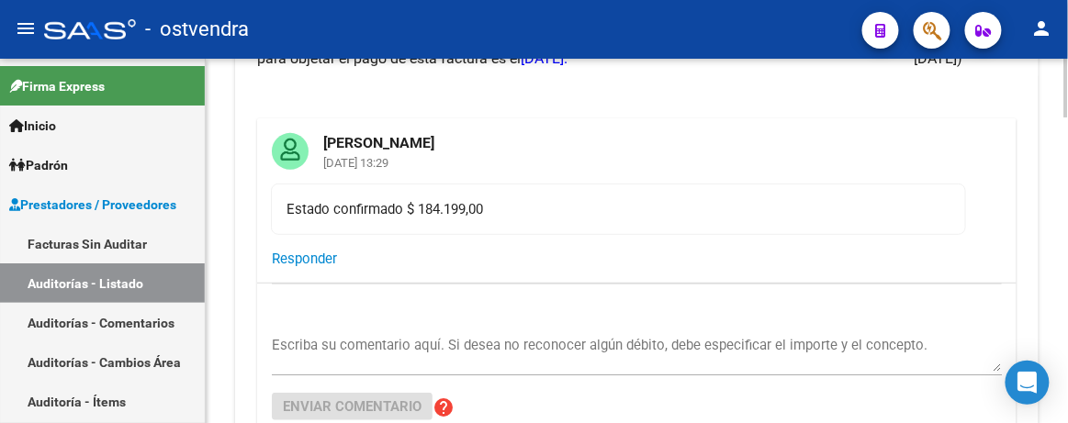
scroll to position [166, 0]
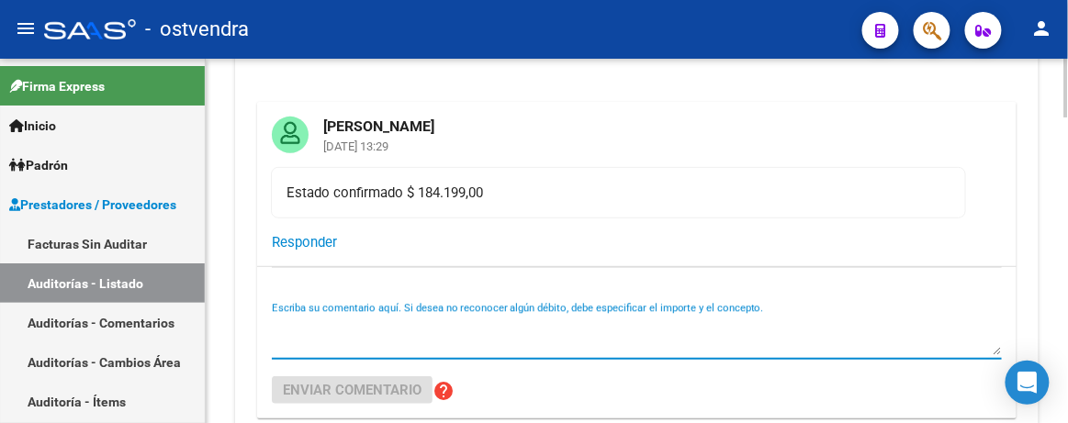
click at [308, 335] on textarea "Escriba su comentario aquí. Si desea no reconocer algún débito, debe especifica…" at bounding box center [637, 337] width 730 height 37
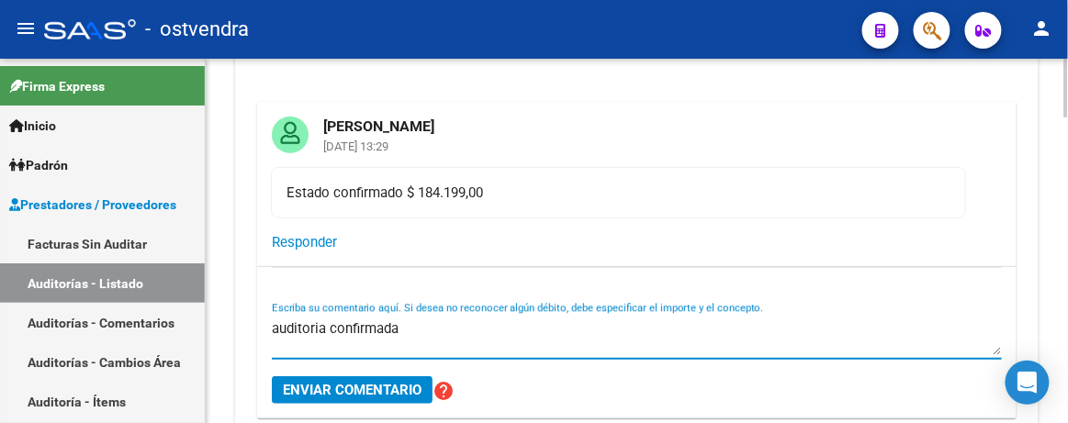
type textarea "auditoria confirmada"
click at [329, 386] on span "Enviar comentario" at bounding box center [352, 390] width 139 height 17
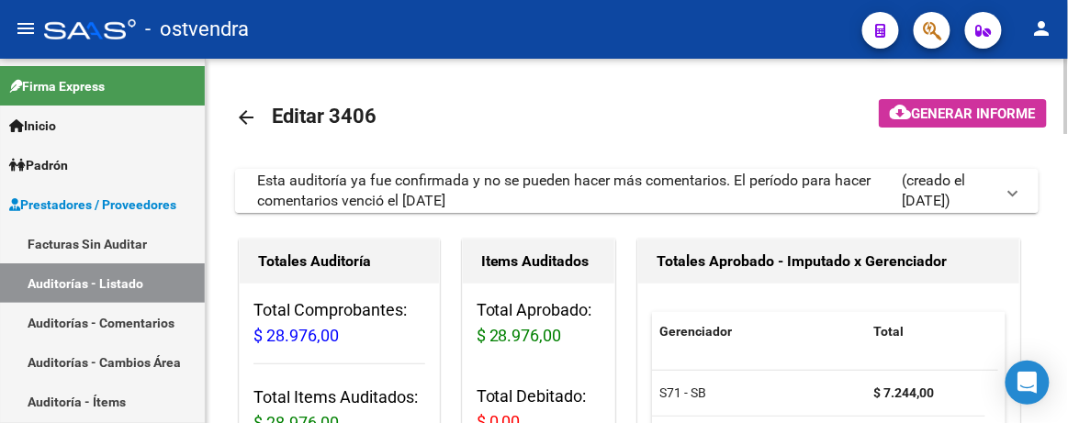
click at [494, 181] on div "Esta auditoría ya fue confirmada y no se pueden hacer más comentarios. El perío…" at bounding box center [579, 191] width 645 height 40
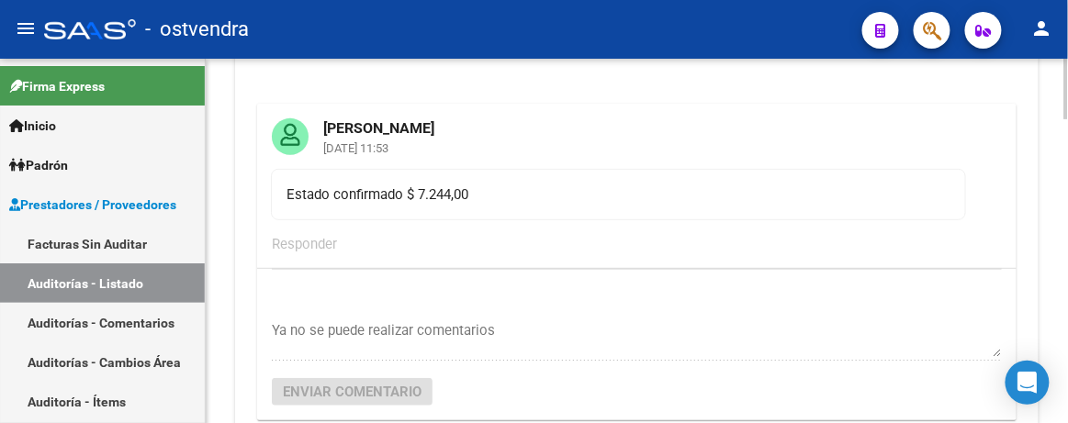
scroll to position [166, 0]
click at [612, 197] on div "Estado confirmado $ 7.244,00" at bounding box center [619, 193] width 664 height 20
click at [977, 192] on div "Mauricio Russell 07/10/2025 11:53 Estado confirmado $ 7.244,00 Responder" at bounding box center [637, 184] width 760 height 164
click at [1027, 167] on div "Mauricio Russell 07/10/2025 11:53 Estado confirmado $ 7.244,00 Responder Ya no …" at bounding box center [637, 270] width 804 height 416
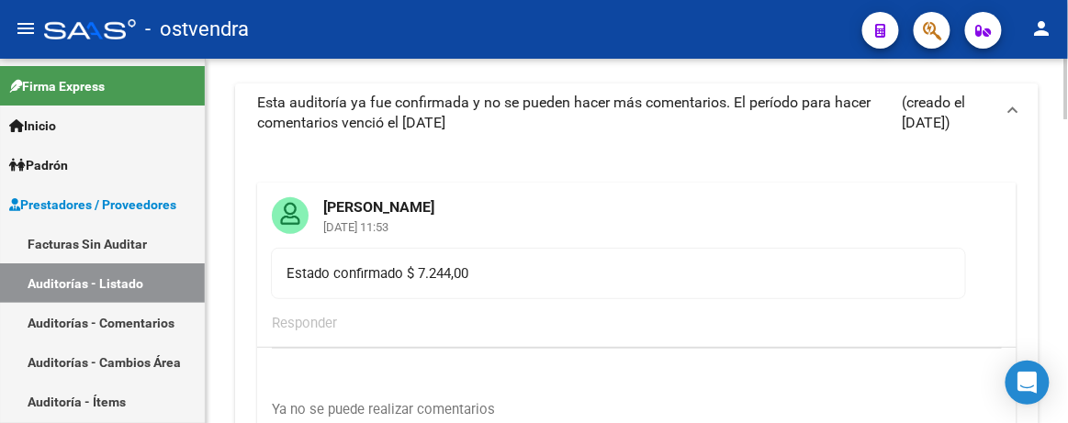
scroll to position [0, 0]
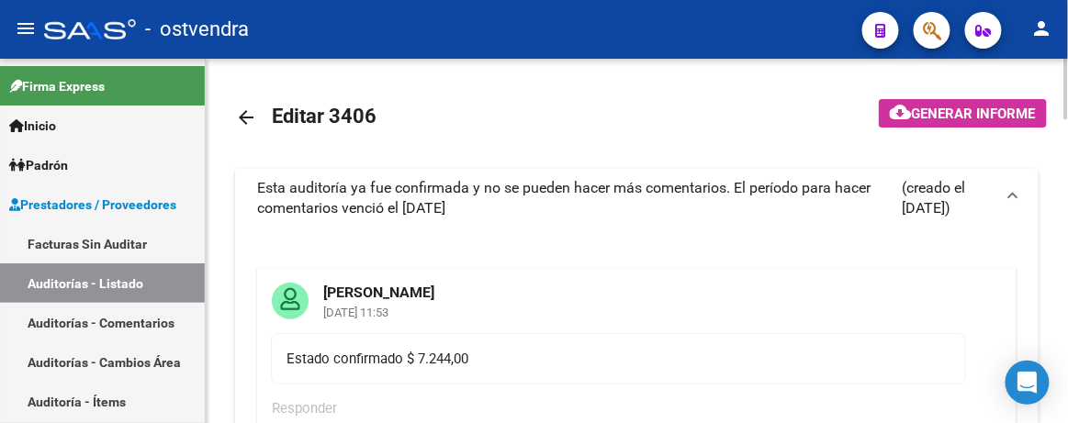
click at [684, 120] on mat-toolbar-row "arrow_back Editar 3406" at bounding box center [532, 117] width 595 height 59
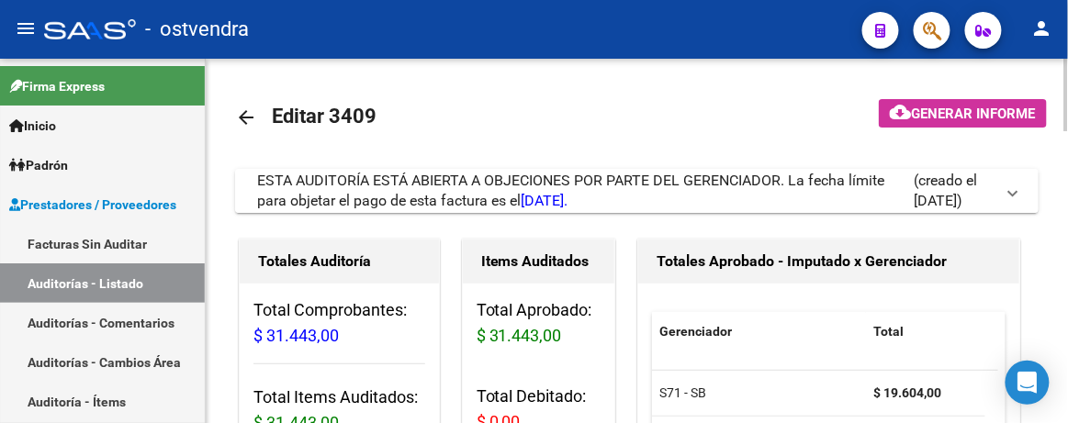
click at [500, 190] on div "ESTA AUDITORÍA ESTÁ ABIERTA A OBJECIONES POR PARTE DEL GERENCIADOR. La fecha lí…" at bounding box center [585, 191] width 657 height 40
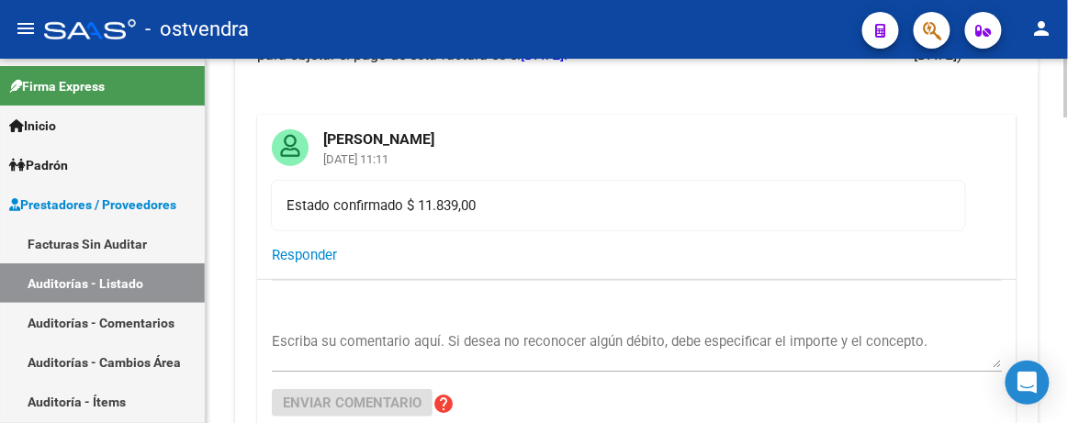
scroll to position [166, 0]
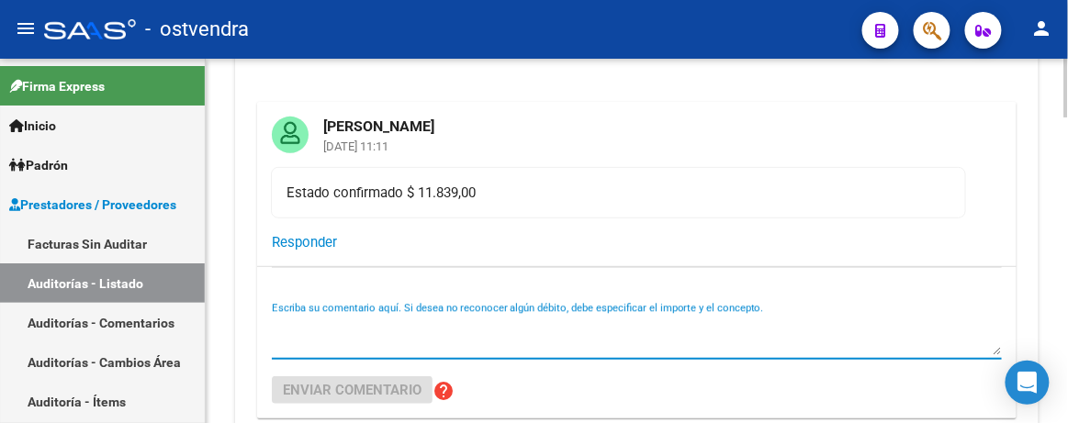
click at [340, 342] on textarea "Escriba su comentario aquí. Si desea no reconocer algún débito, debe especifica…" at bounding box center [637, 337] width 730 height 37
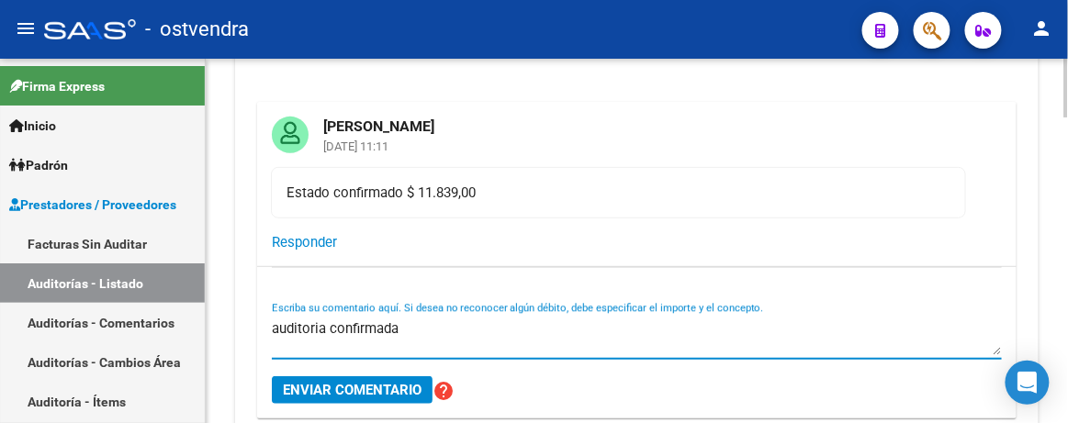
type textarea "auditoria confirmada"
click at [346, 386] on span "Enviar comentario" at bounding box center [352, 390] width 139 height 17
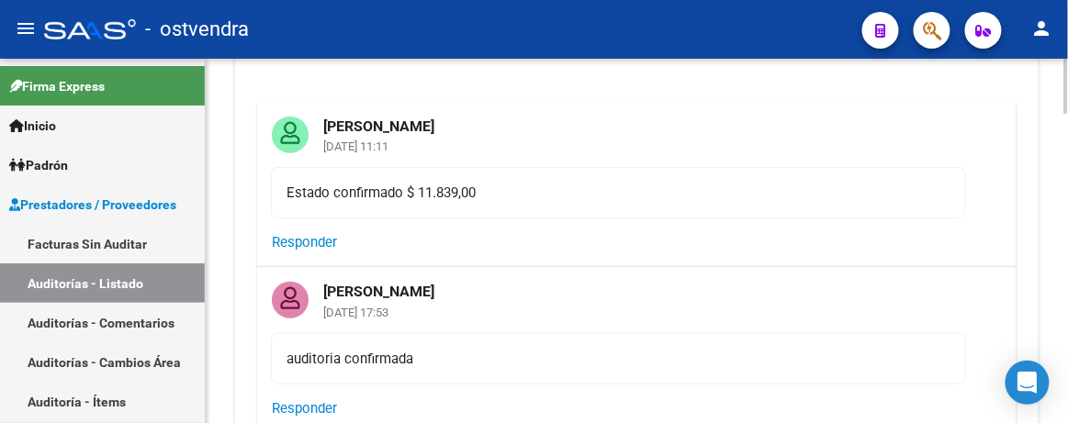
click at [646, 154] on mat-card-header "Mauricio Russell 08/10/2025 11:11" at bounding box center [637, 134] width 760 height 65
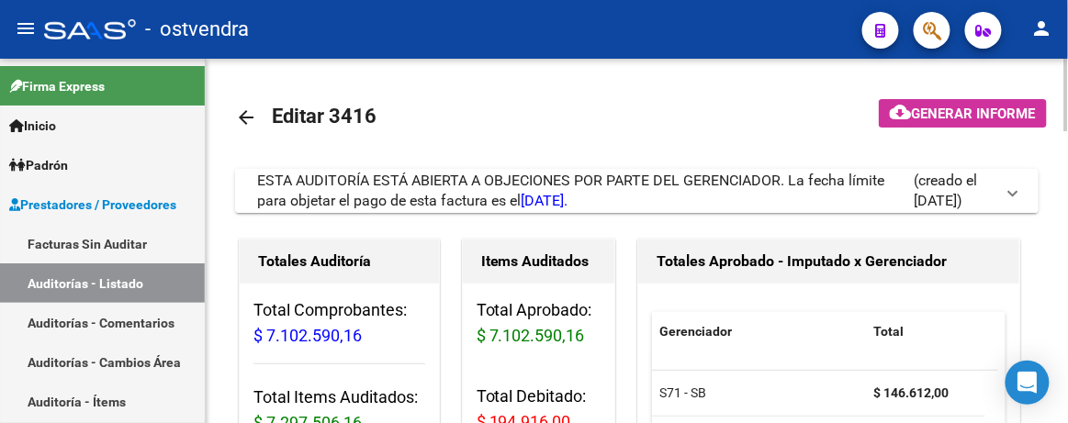
click at [508, 186] on span "ESTA AUDITORÍA ESTÁ ABIERTA A OBJECIONES POR PARTE DEL GERENCIADOR. La fecha lí…" at bounding box center [570, 191] width 627 height 38
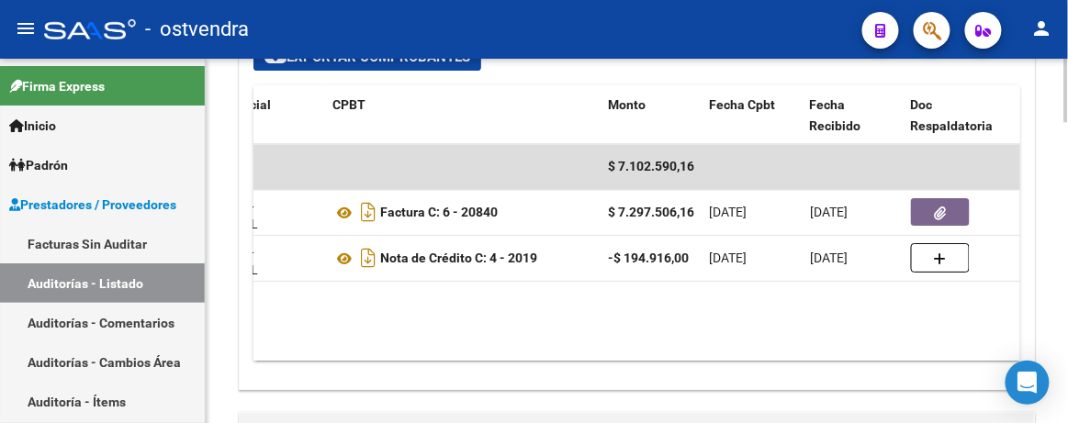
scroll to position [0, 385]
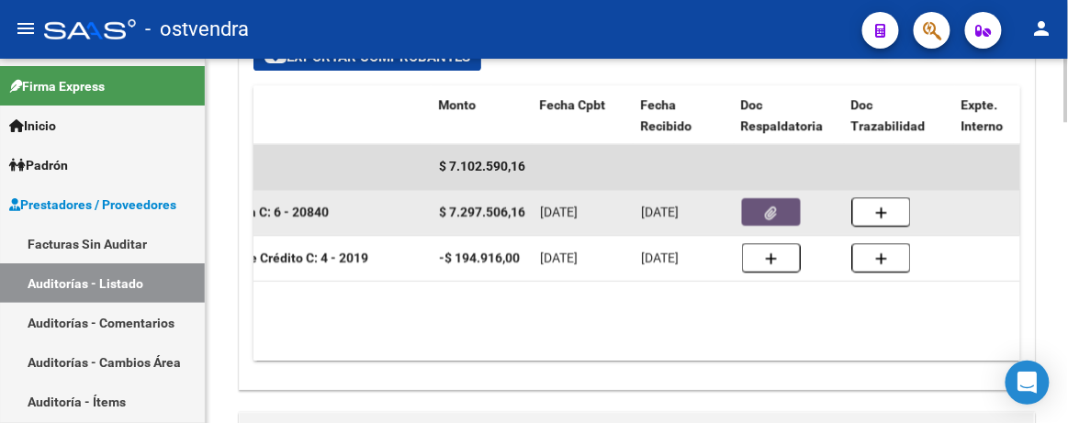
click at [778, 218] on button "button" at bounding box center [771, 212] width 59 height 28
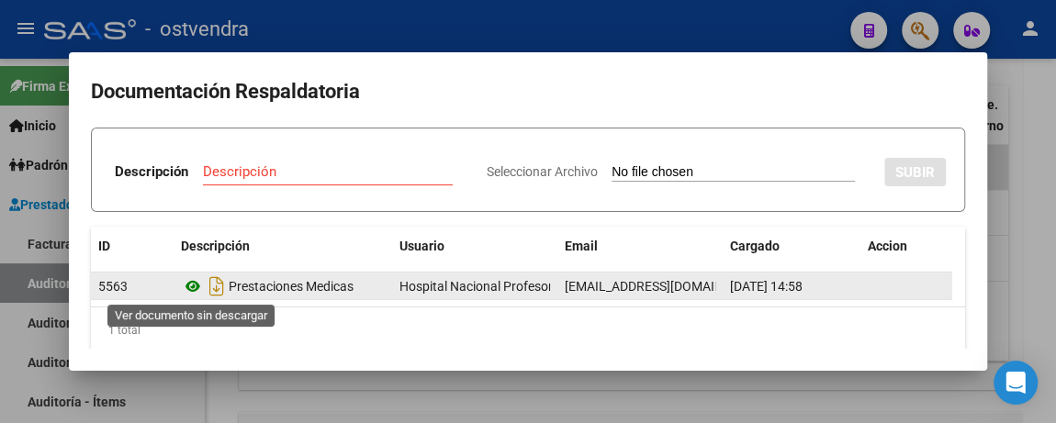
click at [190, 282] on icon at bounding box center [193, 287] width 24 height 22
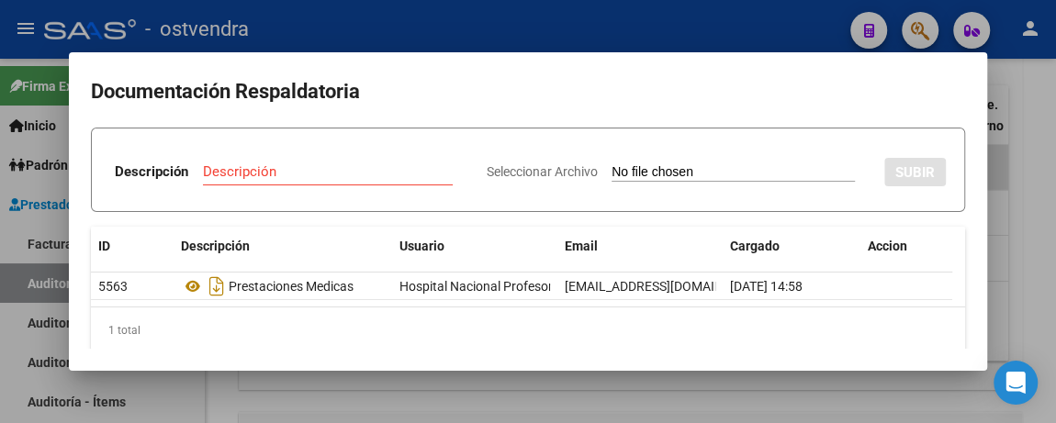
click at [867, 95] on h2 "Documentación Respaldatoria" at bounding box center [528, 91] width 874 height 35
click at [1033, 125] on div at bounding box center [528, 211] width 1056 height 423
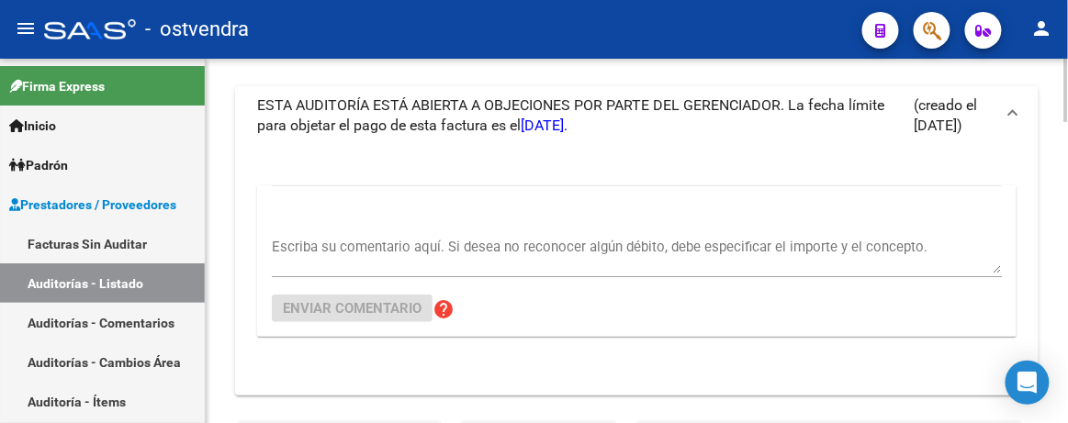
scroll to position [0, 0]
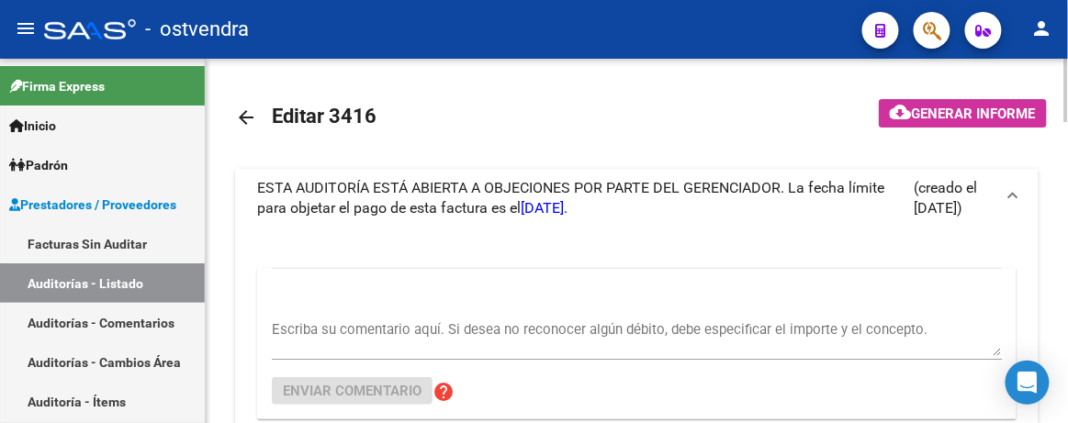
click at [303, 317] on div "Escriba su comentario aquí. Si desea no reconocer algún débito, debe especifica…" at bounding box center [637, 332] width 730 height 56
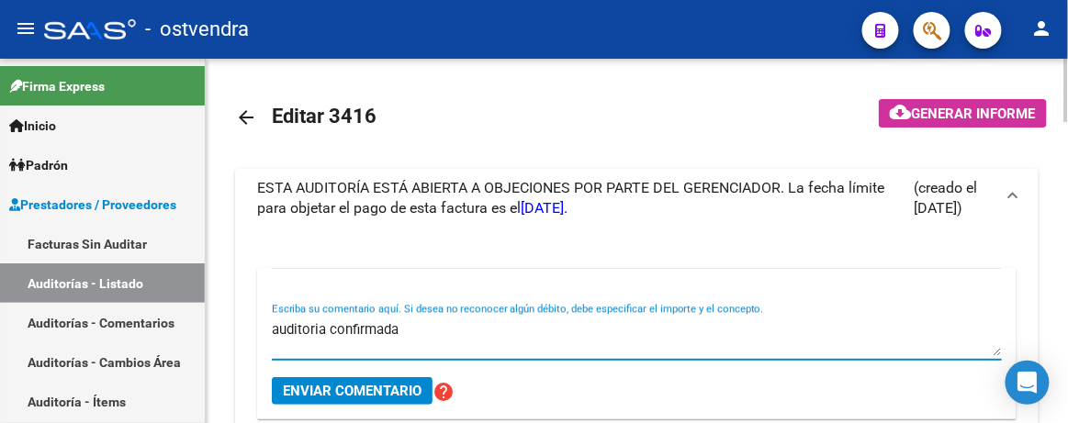
type textarea "auditoria confirmada"
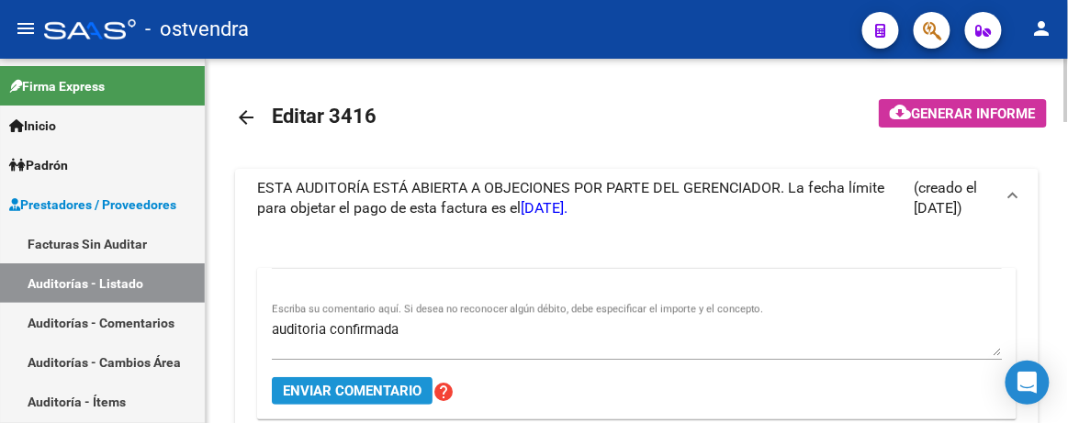
click at [326, 397] on span "Enviar comentario" at bounding box center [352, 391] width 139 height 17
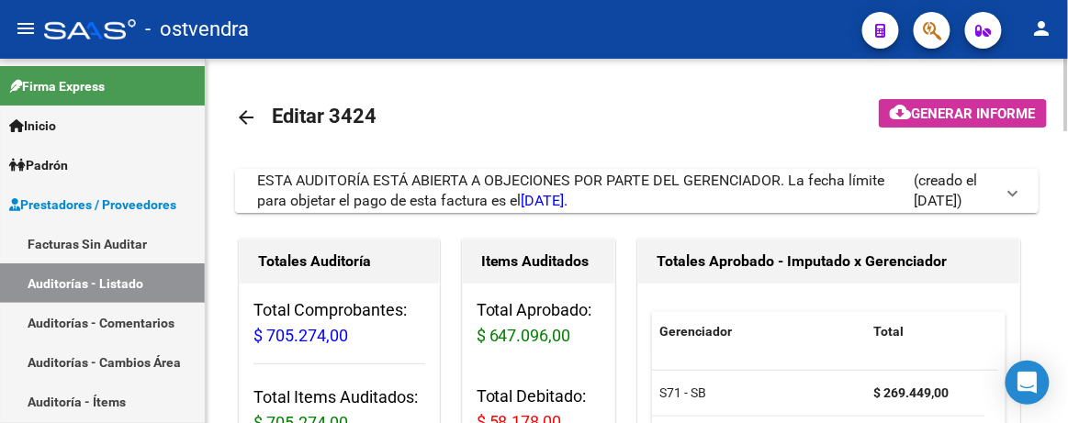
click at [526, 184] on span "ESTA AUDITORÍA ESTÁ ABIERTA A OBJECIONES POR PARTE DEL GERENCIADOR. La fecha lí…" at bounding box center [570, 191] width 627 height 38
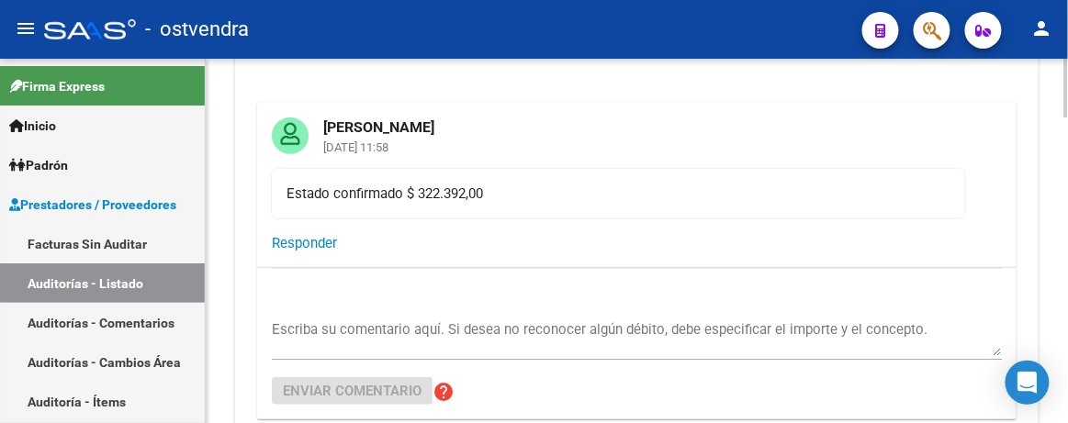
scroll to position [166, 0]
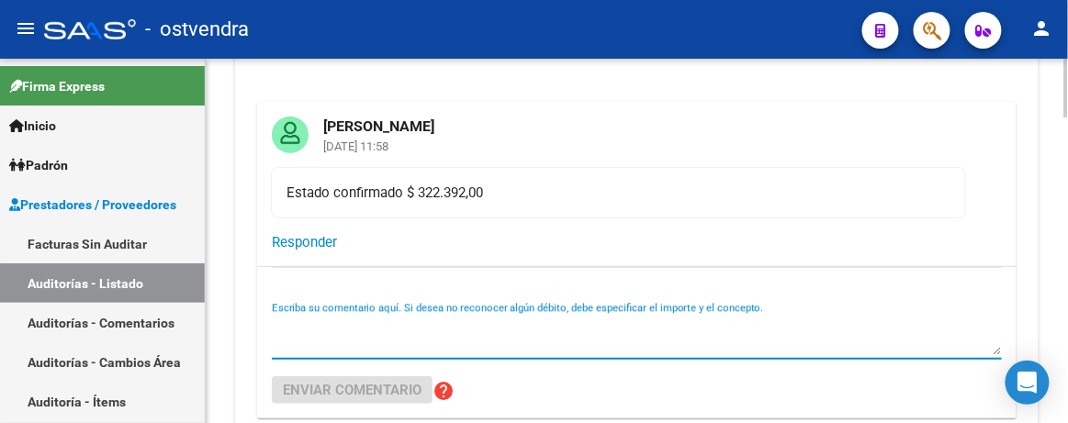
click at [297, 331] on textarea "Escriba su comentario aquí. Si desea no reconocer algún débito, debe especifica…" at bounding box center [637, 337] width 730 height 37
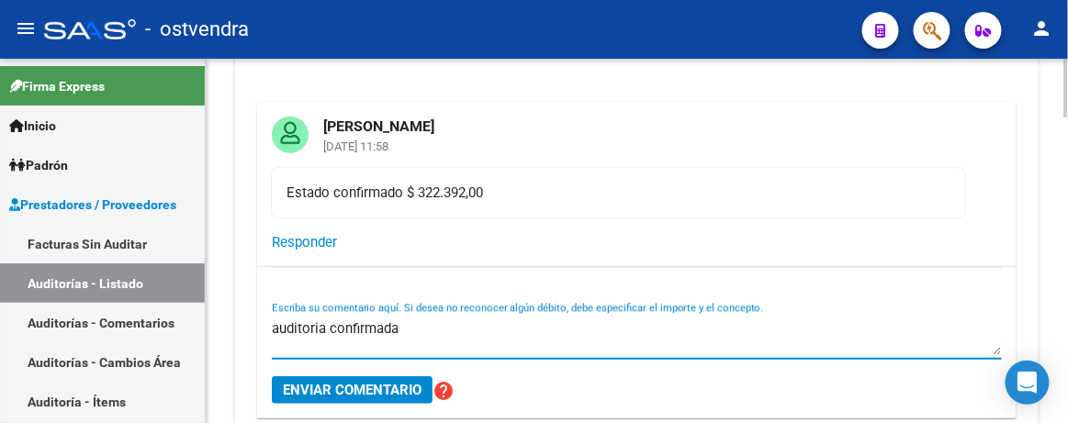
scroll to position [250, 0]
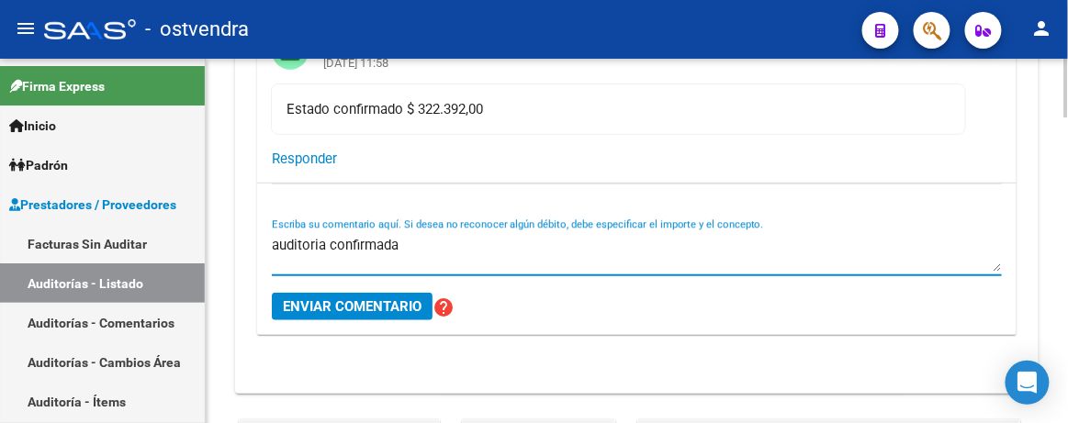
type textarea "auditoria confirmada"
click at [348, 309] on span "Enviar comentario" at bounding box center [352, 306] width 139 height 17
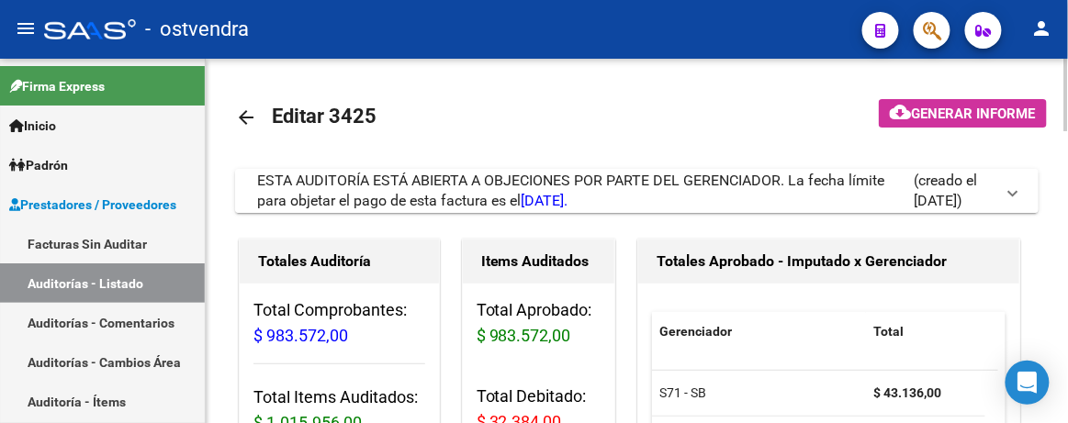
click at [526, 173] on span "ESTA AUDITORÍA ESTÁ ABIERTA A OBJECIONES POR PARTE DEL GERENCIADOR. La fecha lí…" at bounding box center [570, 191] width 627 height 38
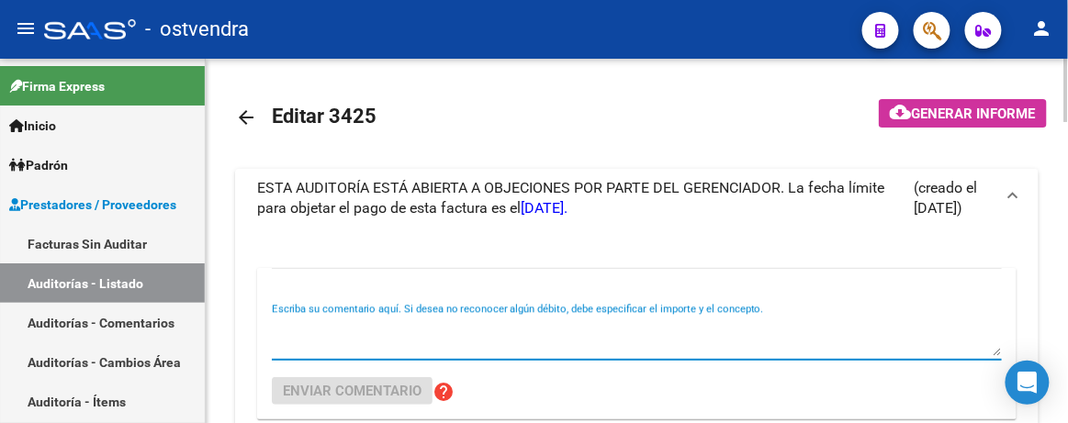
click at [340, 333] on textarea "Escriba su comentario aquí. Si desea no reconocer algún débito, debe especifica…" at bounding box center [637, 338] width 730 height 37
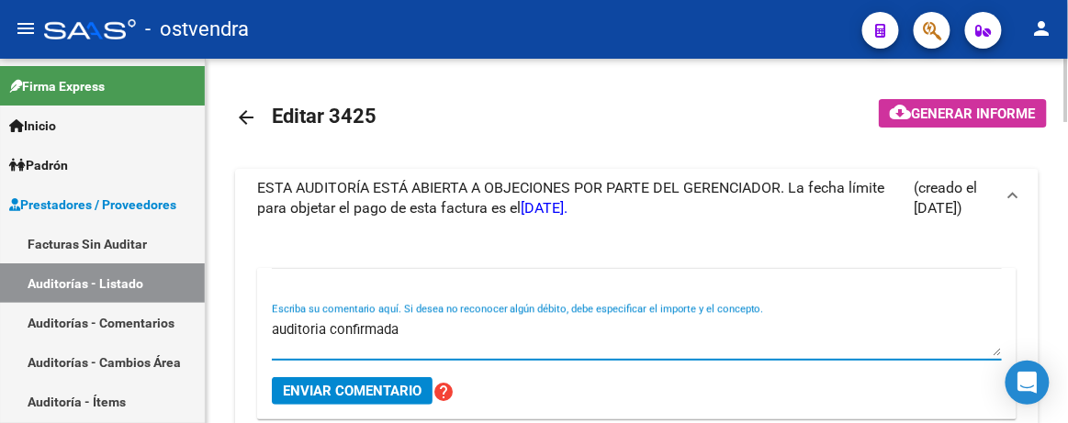
type textarea "auditoria confirmada"
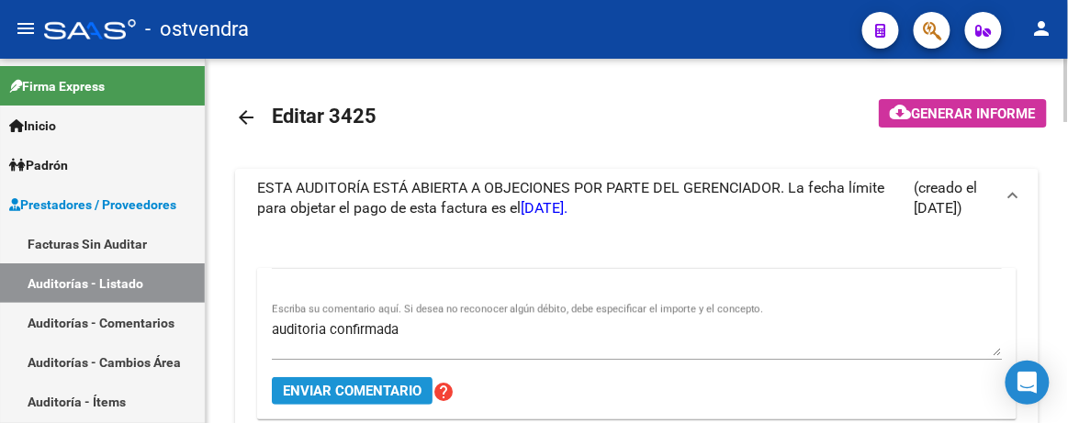
click at [342, 396] on span "Enviar comentario" at bounding box center [352, 391] width 139 height 17
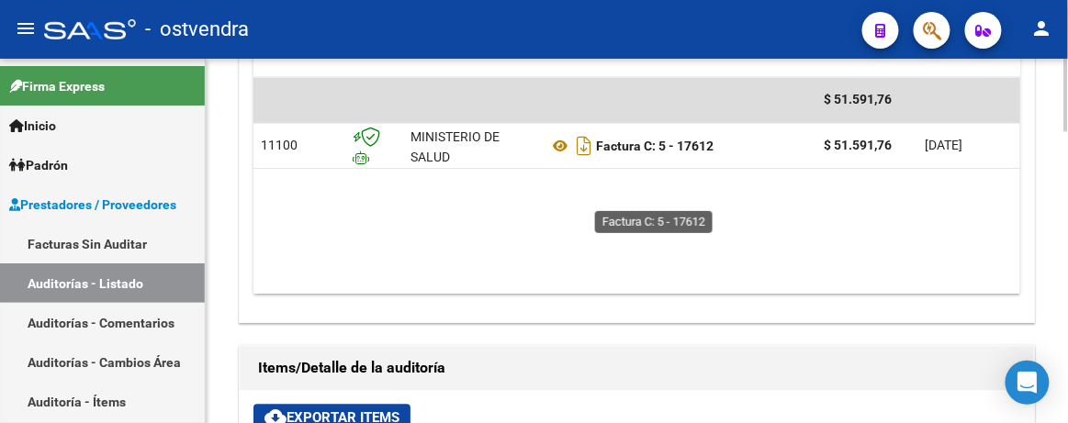
scroll to position [1001, 0]
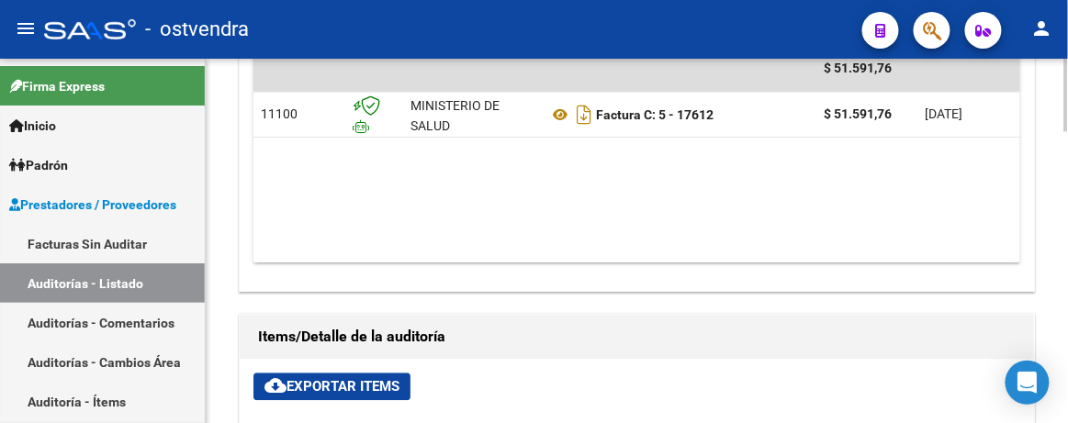
drag, startPoint x: 565, startPoint y: 246, endPoint x: 685, endPoint y: 267, distance: 122.2
click at [786, 271] on div "cloud_download Exportar Comprobantes ID CAE Razon Social CPBT Monto Fecha Cpbt …" at bounding box center [637, 111] width 794 height 360
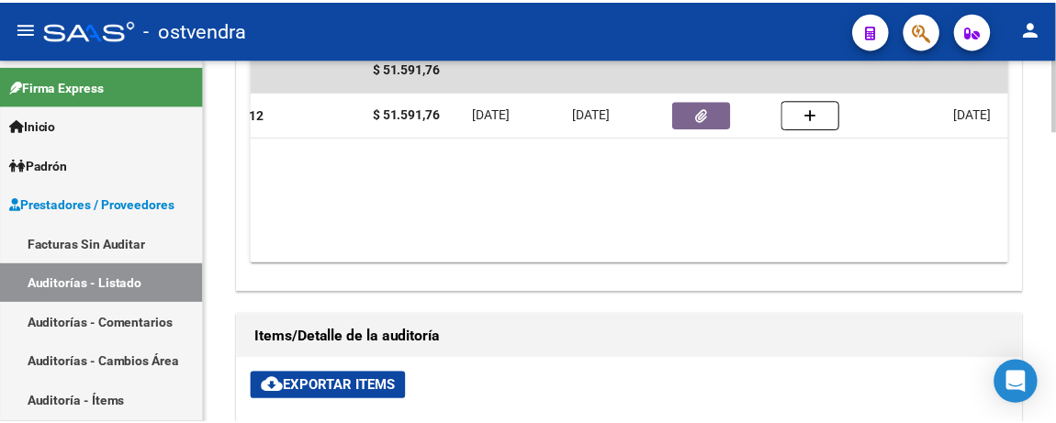
scroll to position [0, 466]
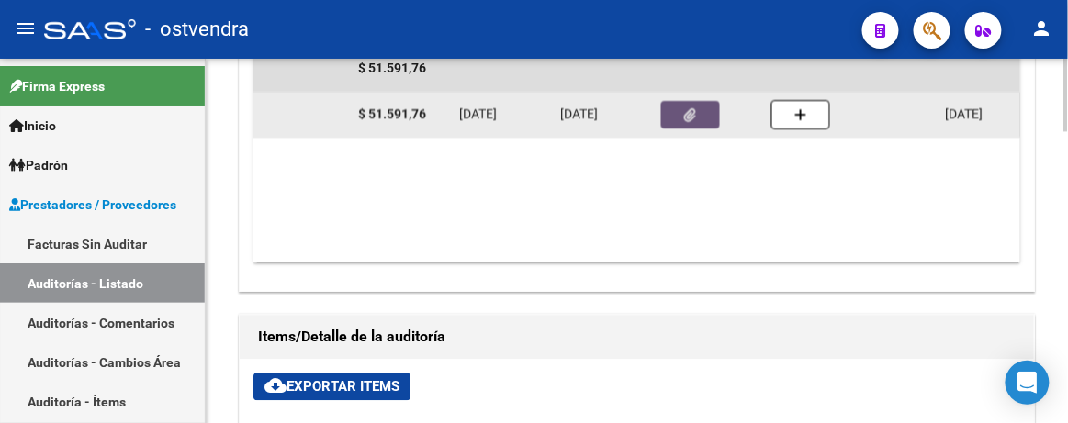
click at [697, 114] on button "button" at bounding box center [690, 115] width 59 height 28
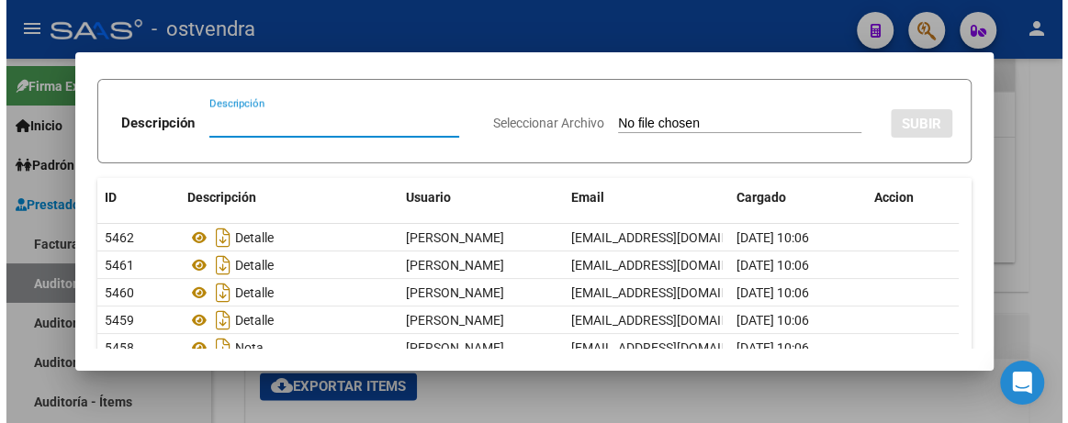
scroll to position [83, 0]
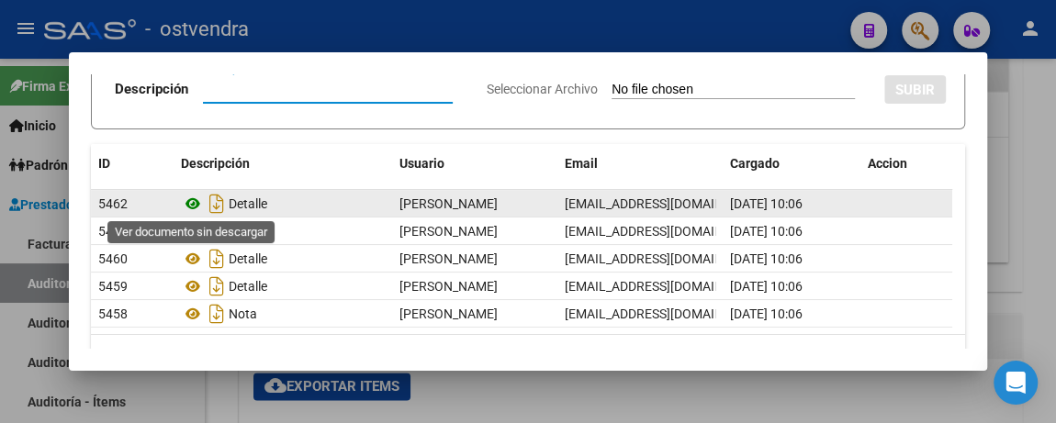
click at [193, 200] on icon at bounding box center [193, 204] width 24 height 22
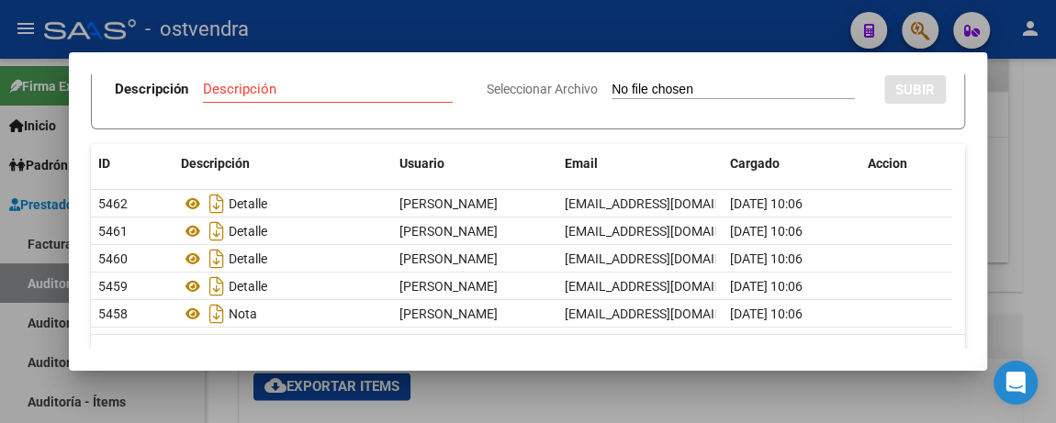
click at [1004, 191] on div at bounding box center [528, 211] width 1056 height 423
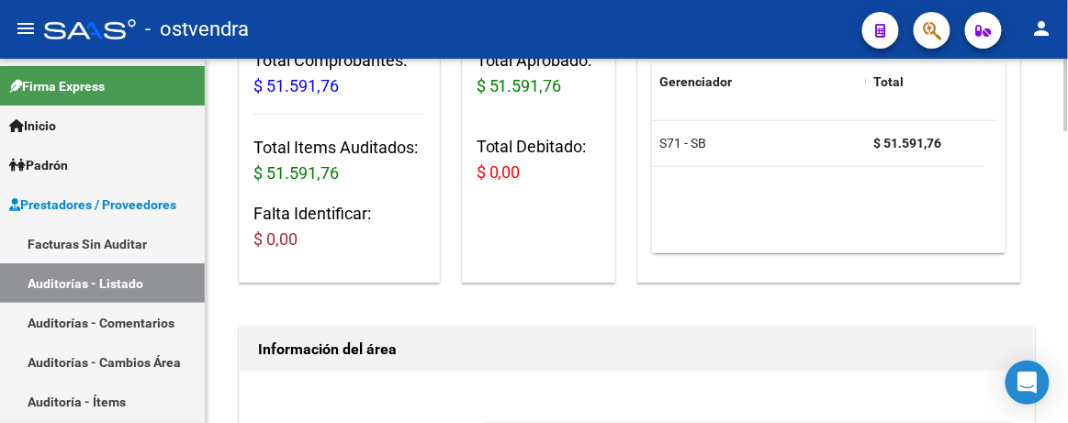
scroll to position [0, 0]
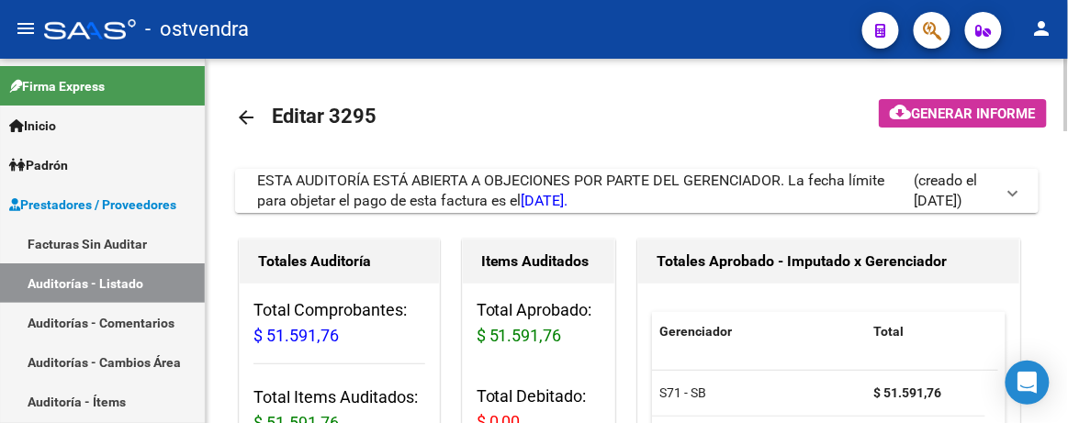
click at [423, 211] on mat-expansion-panel-header "ESTA AUDITORÍA ESTÁ ABIERTA A OBJECIONES POR PARTE DEL GERENCIADOR. La fecha lí…" at bounding box center [637, 191] width 804 height 44
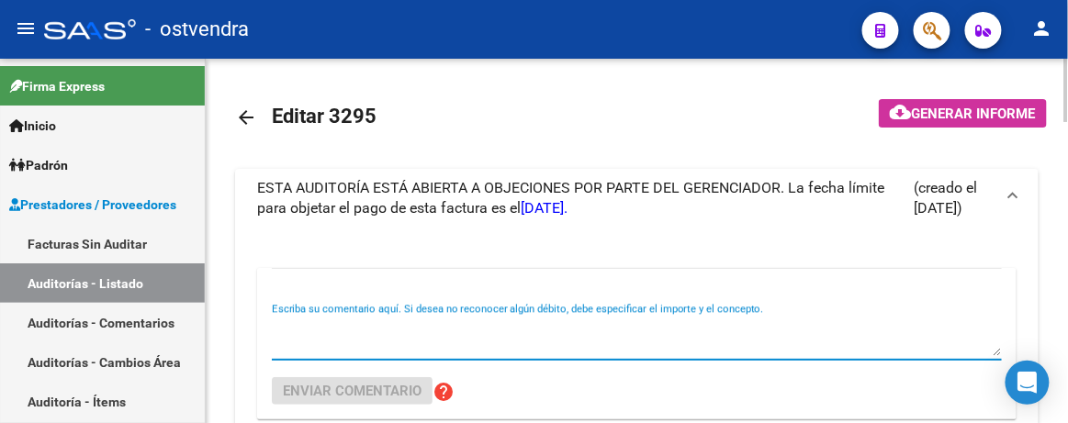
click at [326, 349] on textarea "Escriba su comentario aquí. Si desea no reconocer algún débito, debe especifica…" at bounding box center [637, 338] width 730 height 37
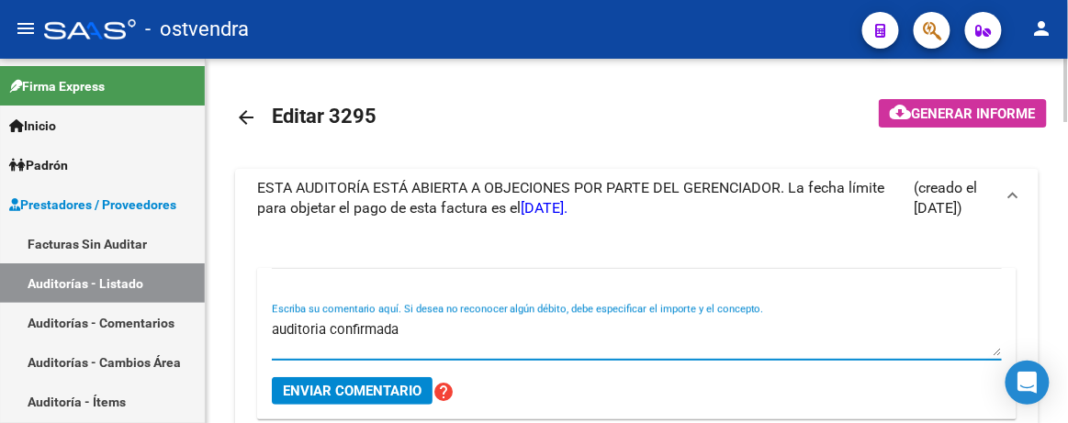
type textarea "auditoria confirmada"
click at [324, 400] on button "Enviar comentario" at bounding box center [352, 391] width 161 height 28
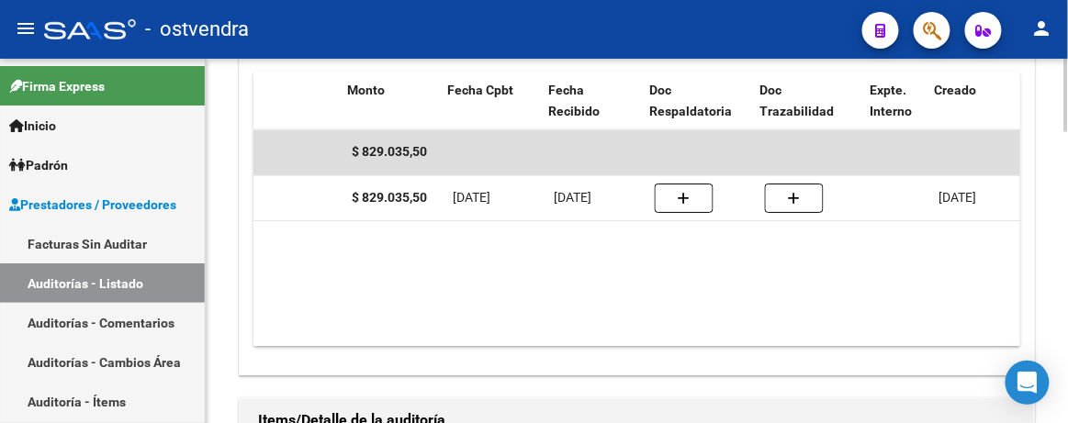
scroll to position [0, 554]
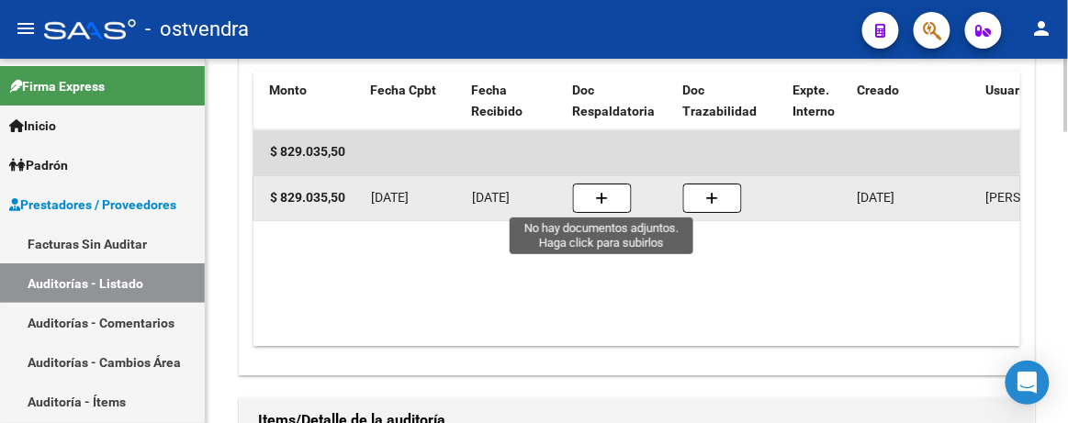
click at [600, 194] on icon "button" at bounding box center [602, 199] width 13 height 14
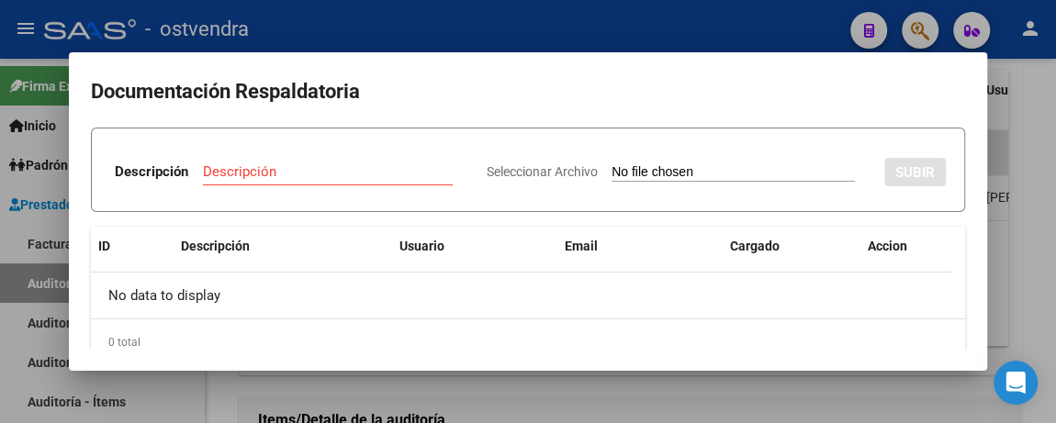
click at [911, 85] on h2 "Documentación Respaldatoria" at bounding box center [528, 91] width 874 height 35
click at [1043, 276] on div at bounding box center [528, 211] width 1056 height 423
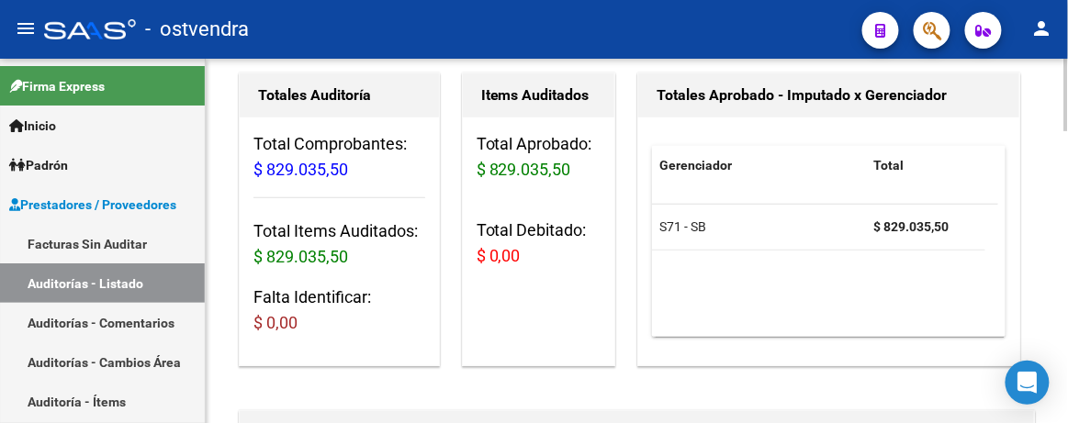
scroll to position [0, 0]
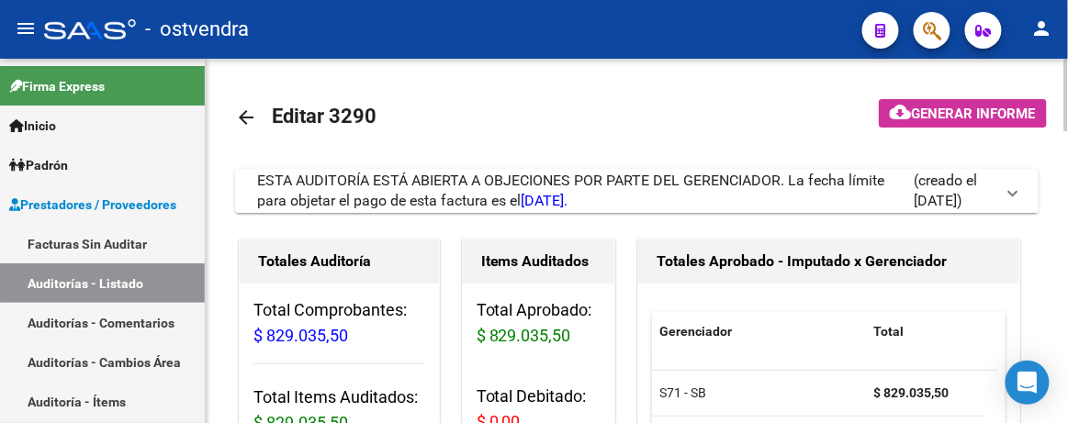
click at [501, 181] on span "ESTA AUDITORÍA ESTÁ ABIERTA A OBJECIONES POR PARTE DEL GERENCIADOR. La fecha lí…" at bounding box center [570, 191] width 627 height 38
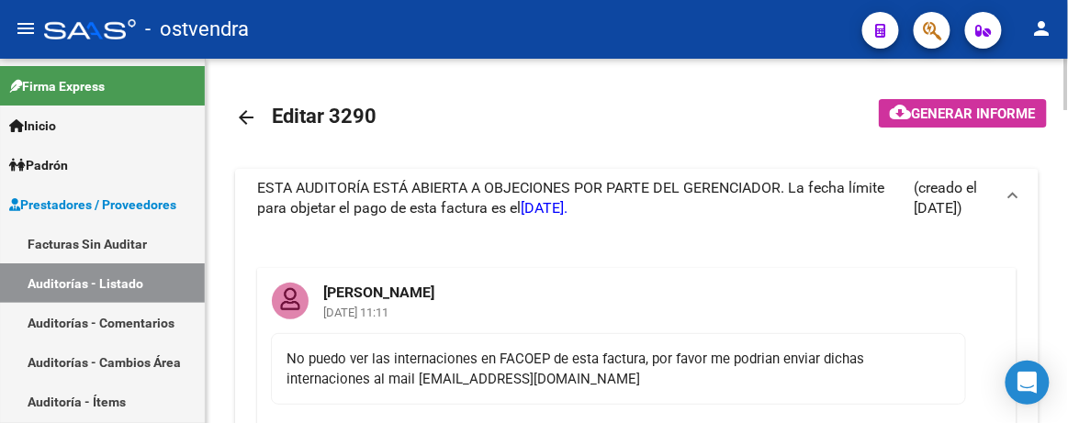
click at [582, 92] on mat-toolbar-row "arrow_back Editar 3290" at bounding box center [532, 117] width 595 height 59
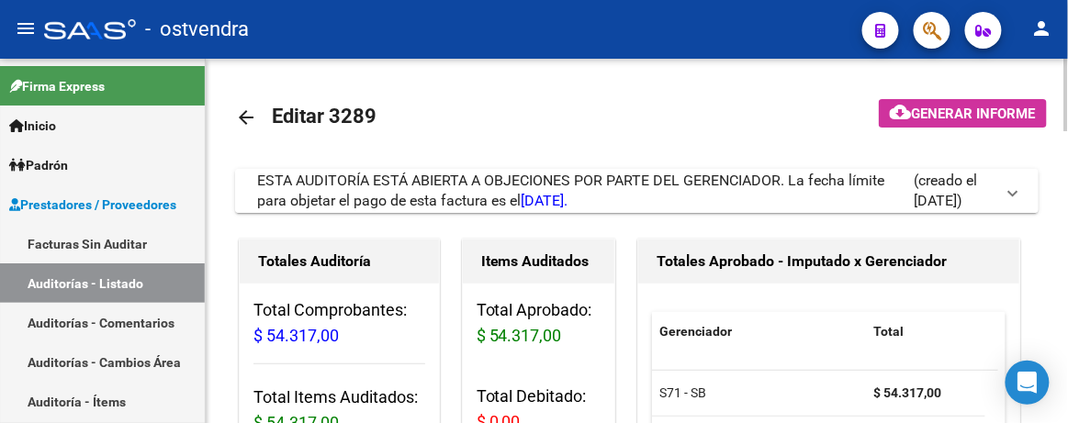
click at [473, 185] on span "ESTA AUDITORÍA ESTÁ ABIERTA A OBJECIONES POR PARTE DEL GERENCIADOR. La fecha lí…" at bounding box center [570, 191] width 627 height 38
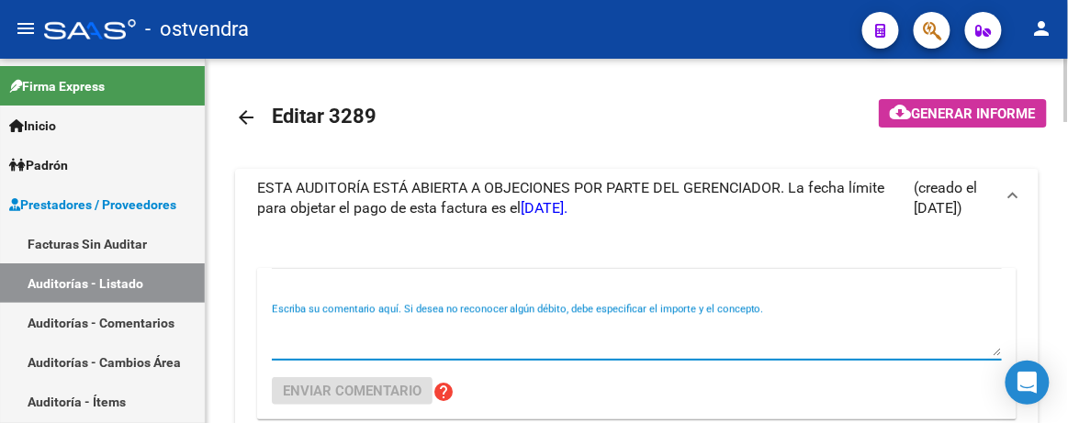
click at [298, 324] on textarea "Escriba su comentario aquí. Si desea no reconocer algún débito, debe especifica…" at bounding box center [637, 338] width 730 height 37
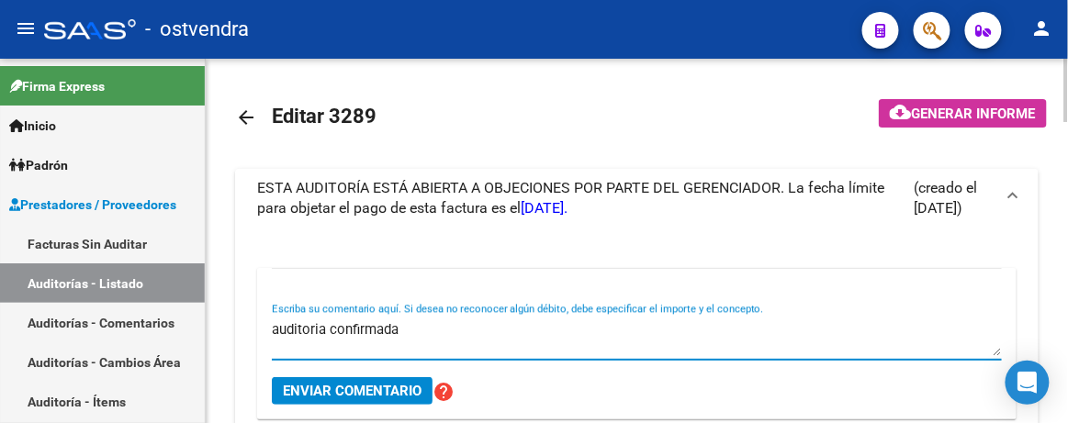
type textarea "auditoria confirmada"
click at [298, 394] on span "Enviar comentario" at bounding box center [352, 391] width 139 height 17
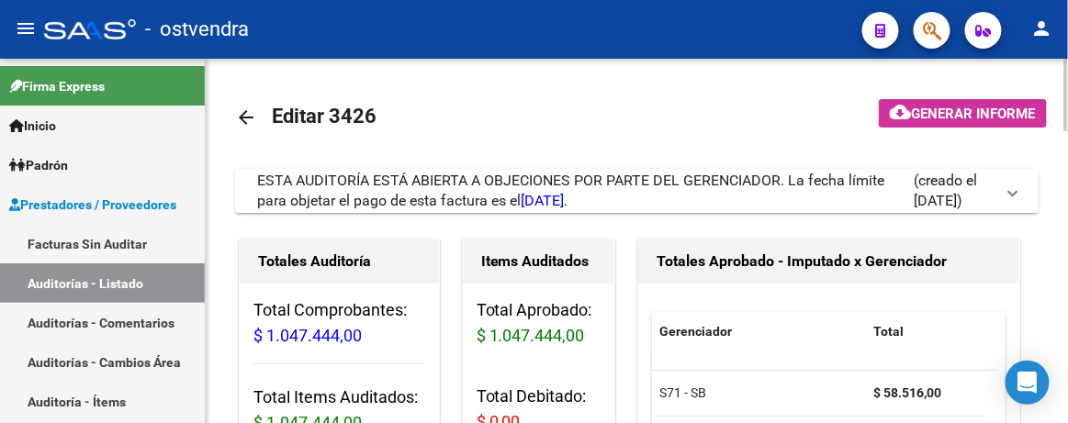
click at [538, 178] on span "ESTA AUDITORÍA ESTÁ ABIERTA A OBJECIONES POR PARTE DEL GERENCIADOR. La fecha lí…" at bounding box center [570, 191] width 627 height 38
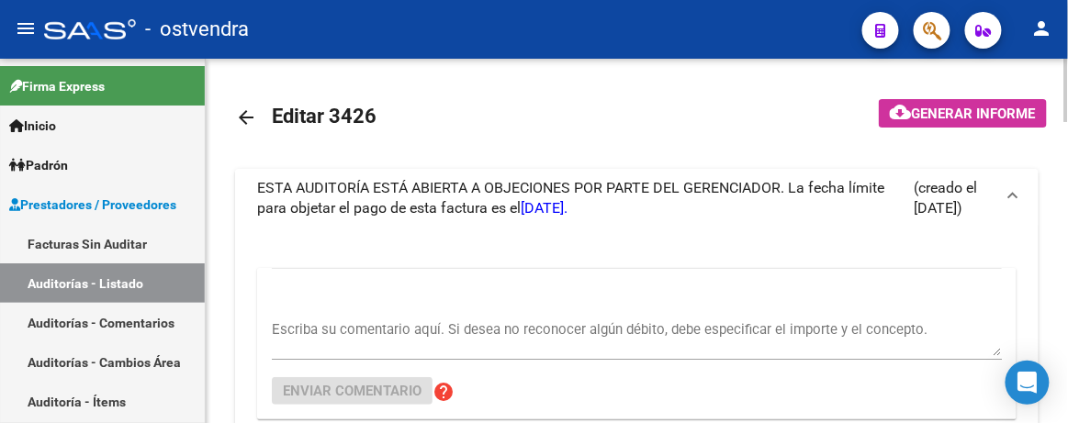
click at [546, 204] on span "[DATE]." at bounding box center [544, 207] width 47 height 17
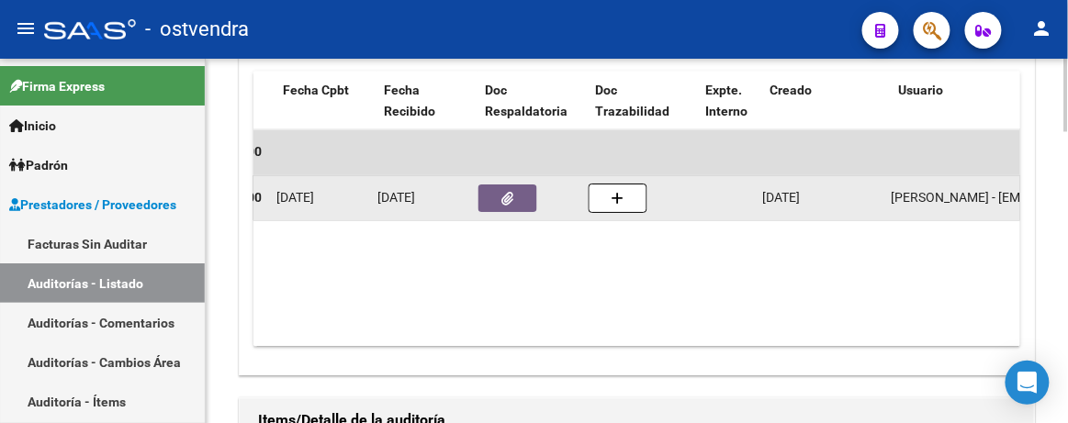
scroll to position [0, 641]
click at [507, 186] on button "button" at bounding box center [515, 199] width 59 height 28
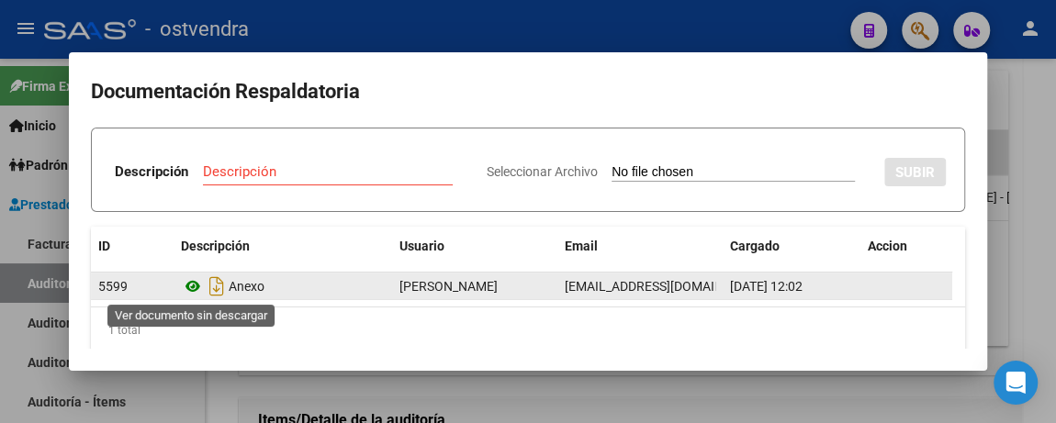
click at [194, 281] on icon at bounding box center [193, 287] width 24 height 22
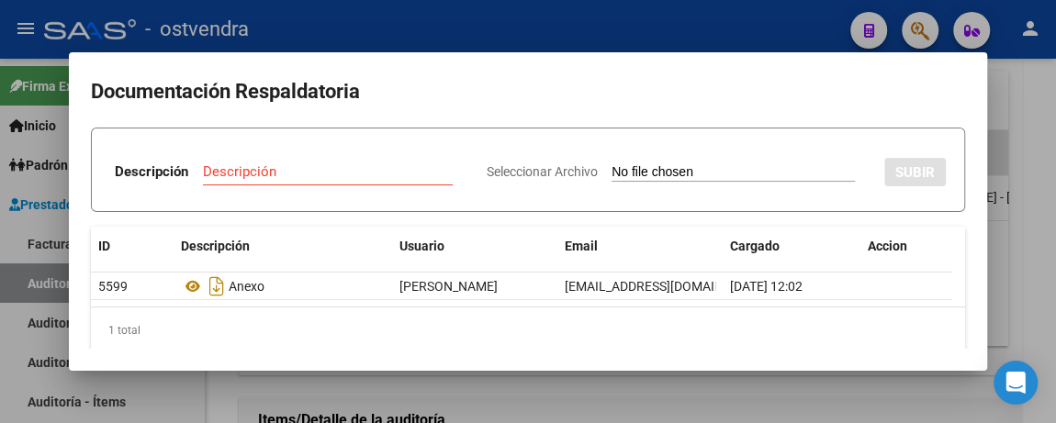
click at [996, 114] on div at bounding box center [528, 211] width 1056 height 423
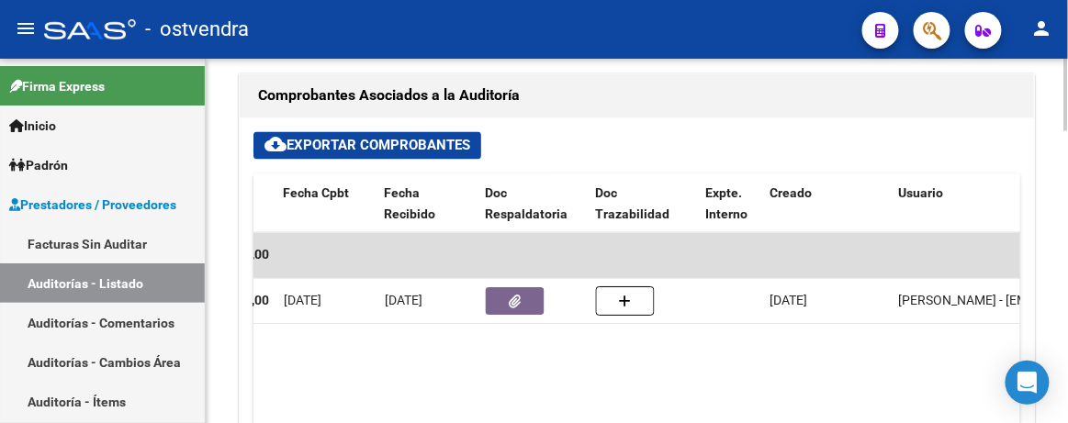
scroll to position [625, 0]
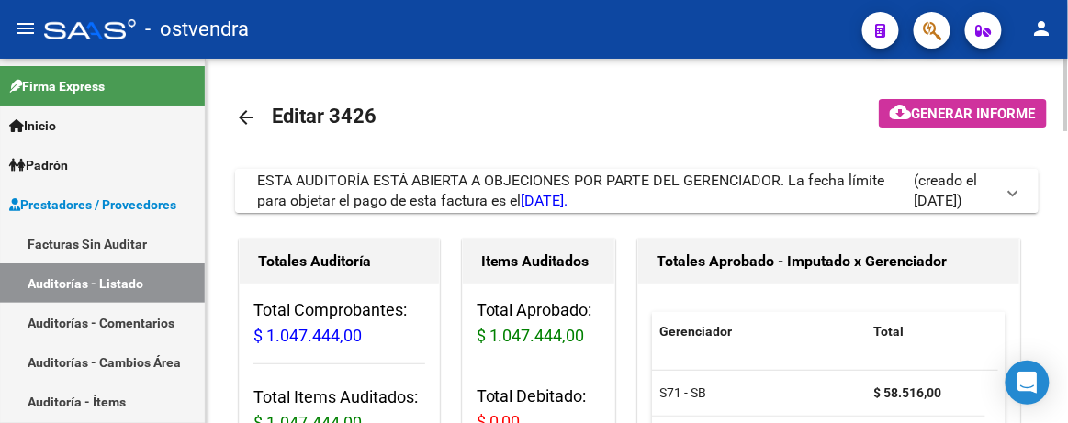
click at [578, 178] on span "ESTA AUDITORÍA ESTÁ ABIERTA A OBJECIONES POR PARTE DEL GERENCIADOR. La fecha lí…" at bounding box center [570, 191] width 627 height 38
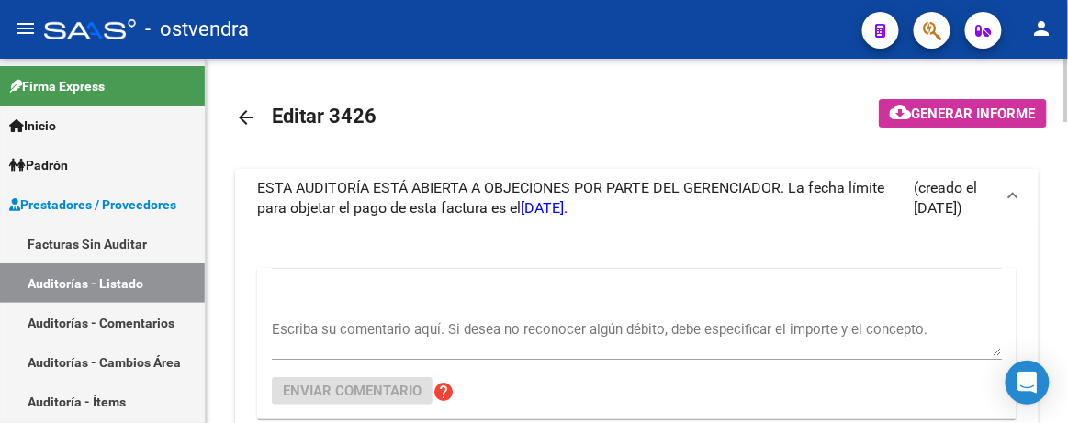
click at [578, 179] on span "ESTA AUDITORÍA ESTÁ ABIERTA A OBJECIONES POR PARTE DEL GERENCIADOR. La fecha lí…" at bounding box center [570, 198] width 627 height 38
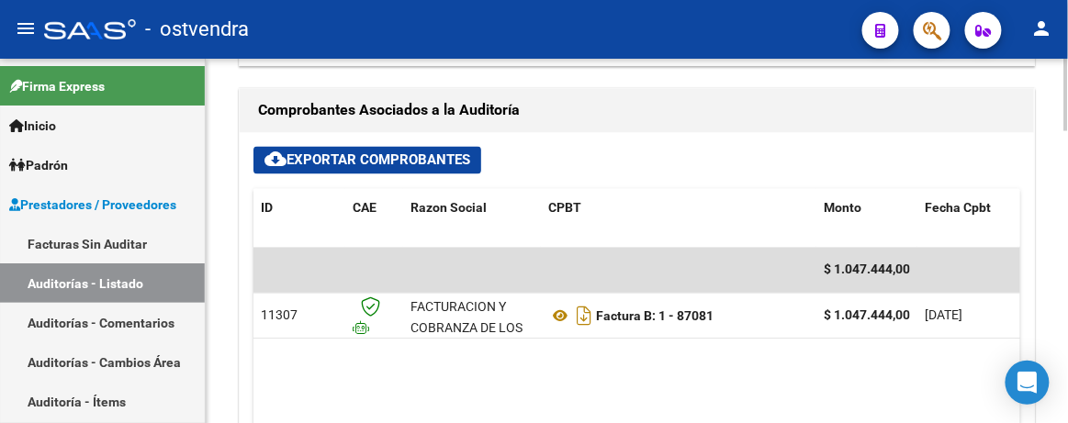
scroll to position [835, 0]
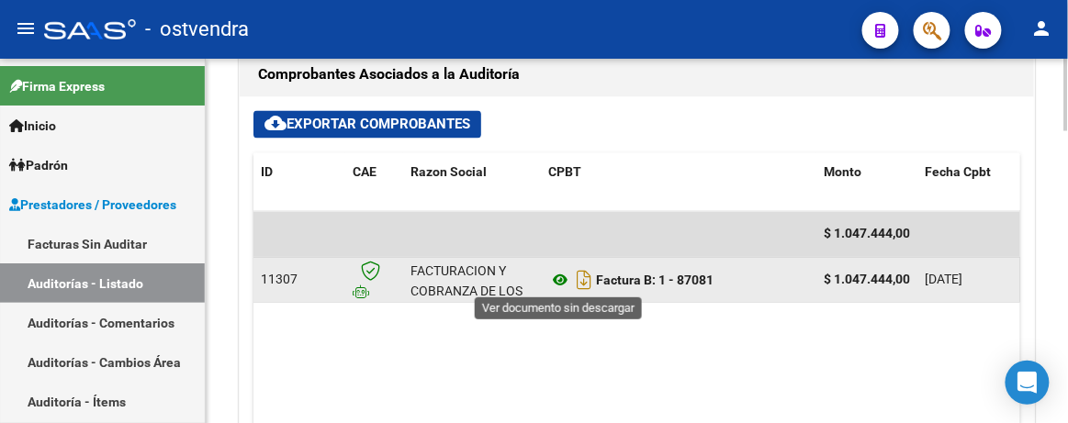
click at [551, 272] on icon at bounding box center [560, 281] width 24 height 22
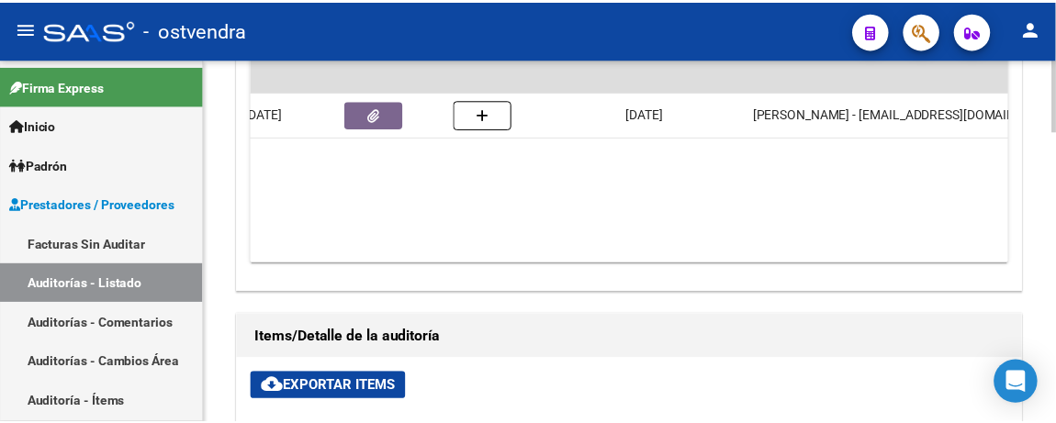
scroll to position [0, 767]
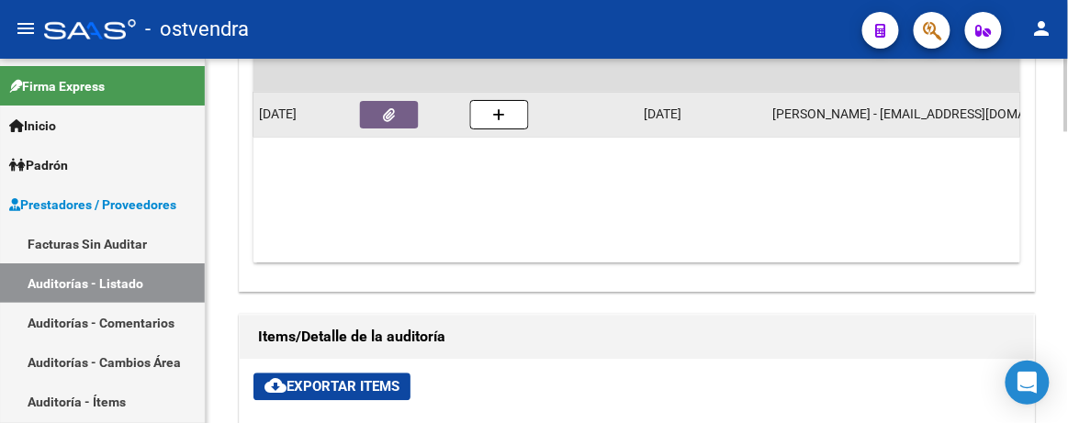
click at [412, 115] on button "button" at bounding box center [389, 115] width 59 height 28
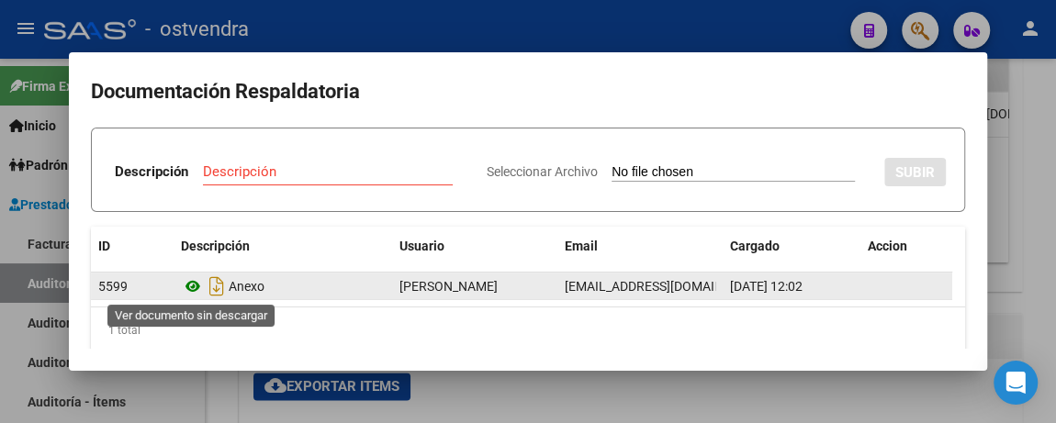
click at [189, 285] on icon at bounding box center [193, 287] width 24 height 22
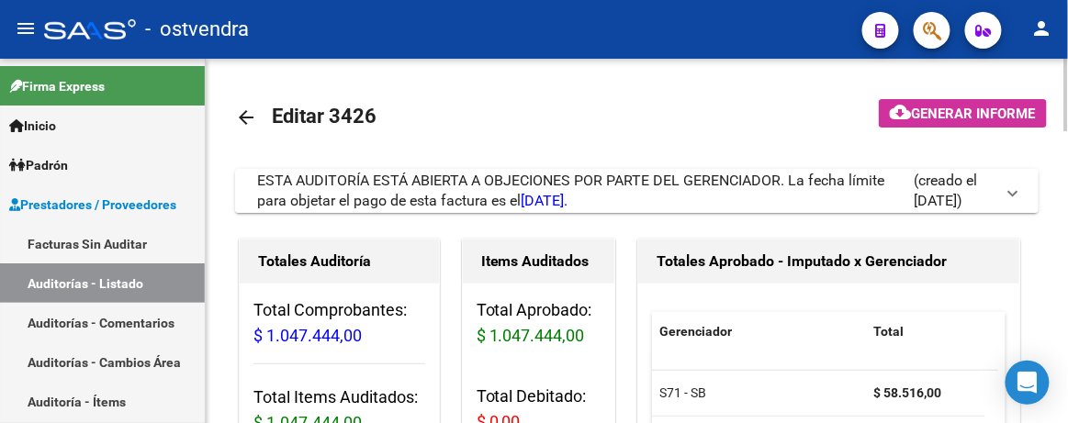
click at [439, 191] on div "ESTA AUDITORÍA ESTÁ ABIERTA A OBJECIONES POR PARTE DEL GERENCIADOR. La fecha lí…" at bounding box center [585, 191] width 657 height 40
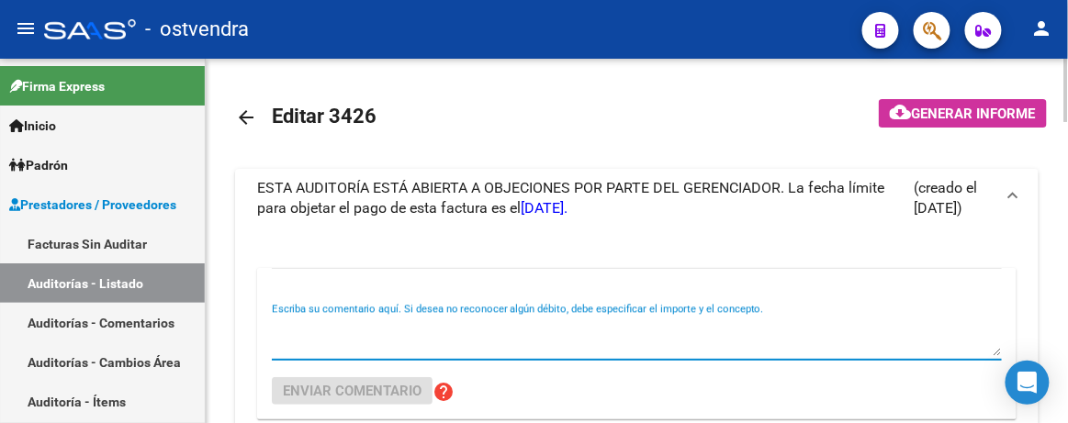
click at [309, 334] on textarea "Escriba su comentario aquí. Si desea no reconocer algún débito, debe especifica…" at bounding box center [637, 338] width 730 height 37
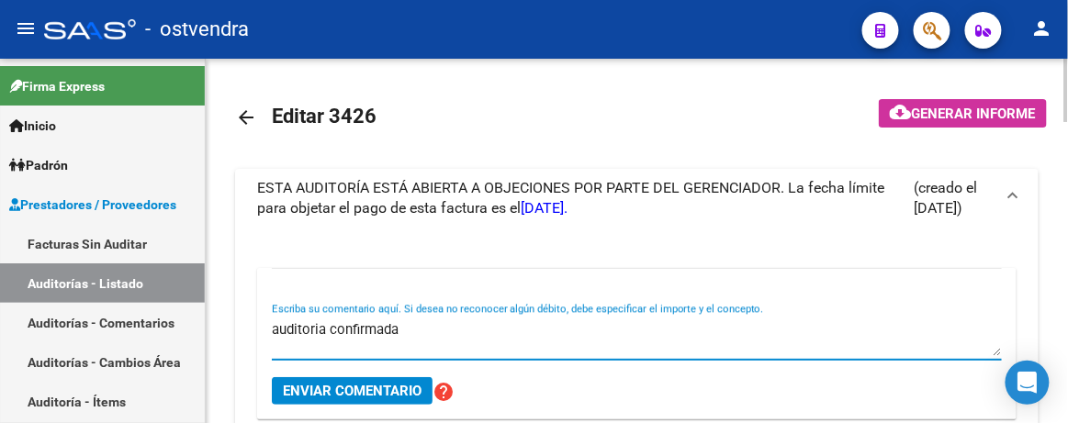
type textarea "auditoria confirmada"
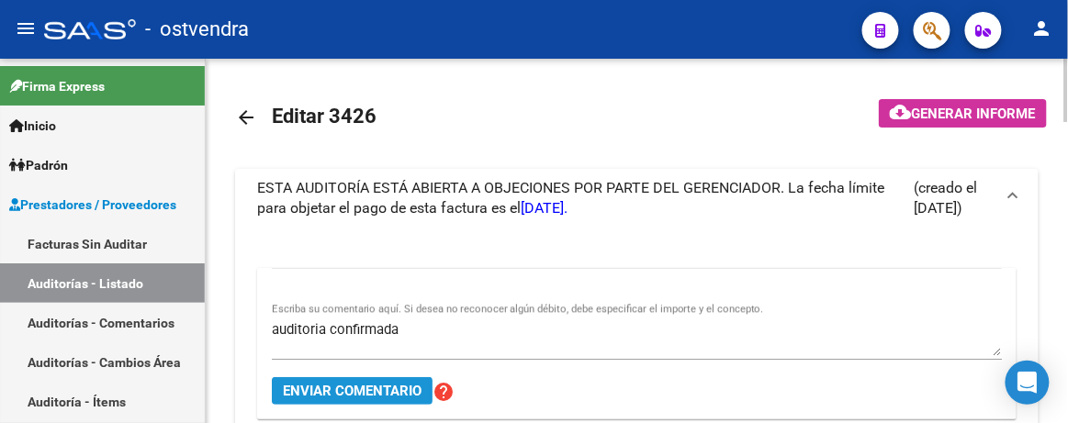
click at [332, 398] on span "Enviar comentario" at bounding box center [352, 391] width 139 height 17
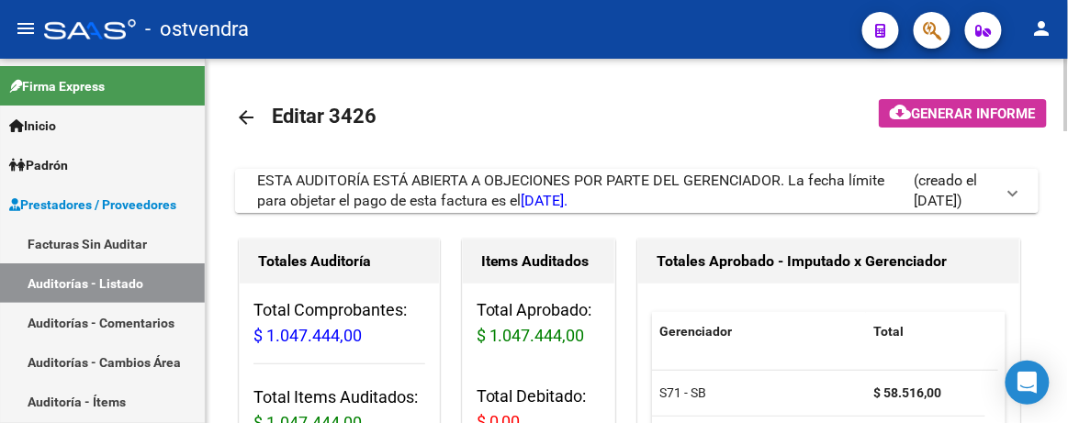
click at [502, 199] on span "ESTA AUDITORÍA ESTÁ ABIERTA A OBJECIONES POR PARTE DEL GERENCIADOR. La fecha lí…" at bounding box center [570, 191] width 627 height 38
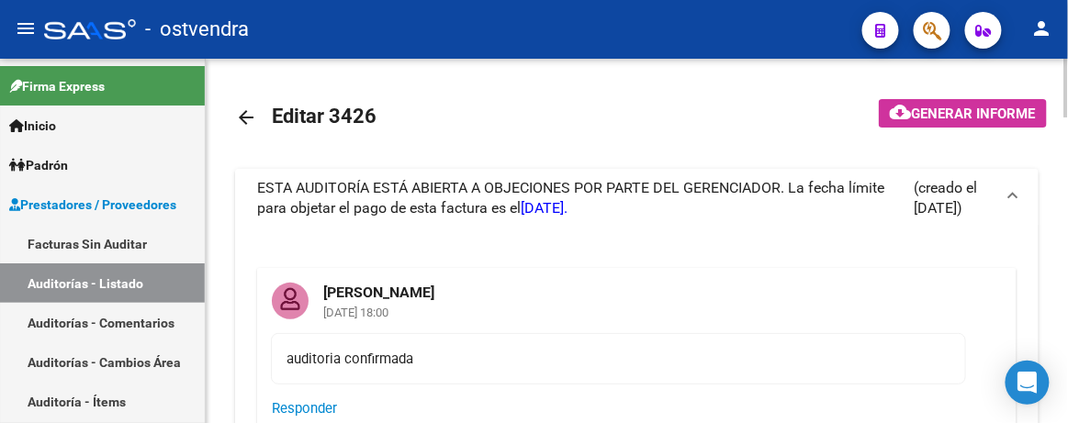
click at [502, 199] on span "ESTA AUDITORÍA ESTÁ ABIERTA A OBJECIONES POR PARTE DEL GERENCIADOR. La fecha lí…" at bounding box center [570, 198] width 627 height 38
